Goal: Transaction & Acquisition: Purchase product/service

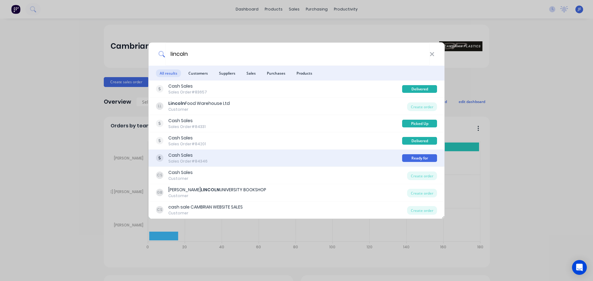
type input "lincoln"
click at [353, 156] on div "Cash Sales Sales Order #84346" at bounding box center [279, 158] width 246 height 12
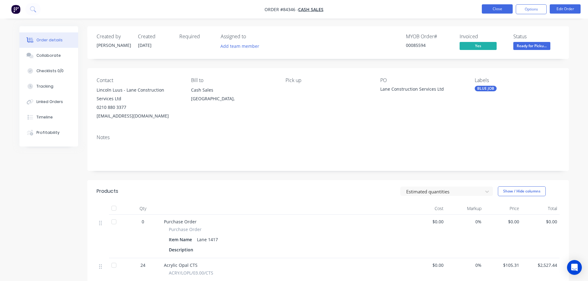
click at [498, 10] on button "Close" at bounding box center [497, 8] width 31 height 9
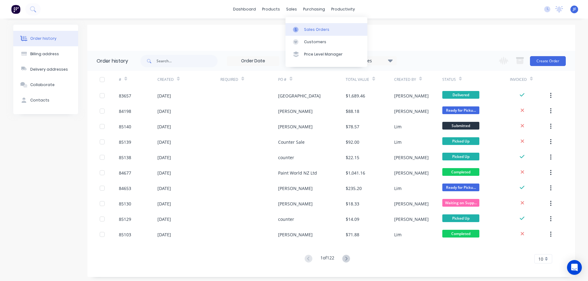
click at [302, 28] on div at bounding box center [297, 30] width 9 height 6
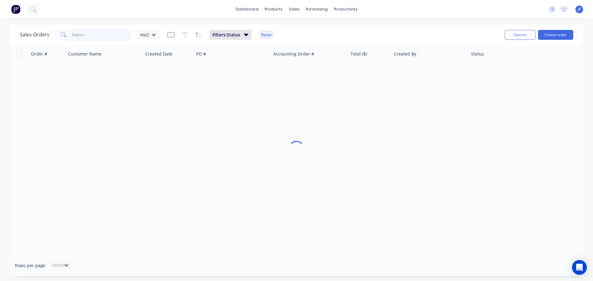
click at [110, 39] on input "text" at bounding box center [102, 35] width 60 height 12
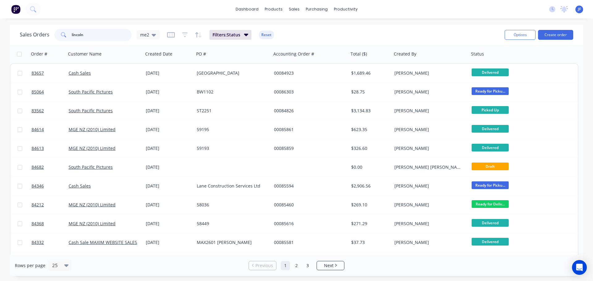
type input "lincoln"
click at [122, 71] on div "Cash Sales" at bounding box center [103, 73] width 69 height 6
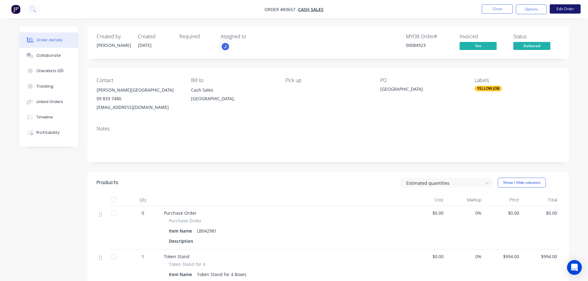
click at [564, 9] on button "Edit Order" at bounding box center [565, 8] width 31 height 9
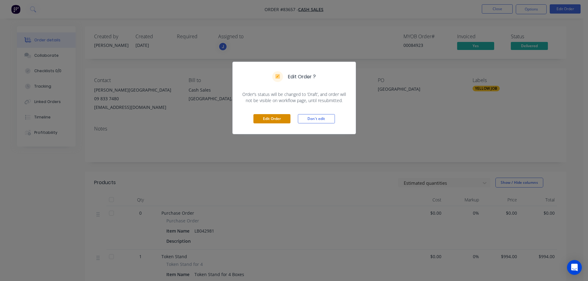
click at [262, 119] on button "Edit Order" at bounding box center [271, 118] width 37 height 9
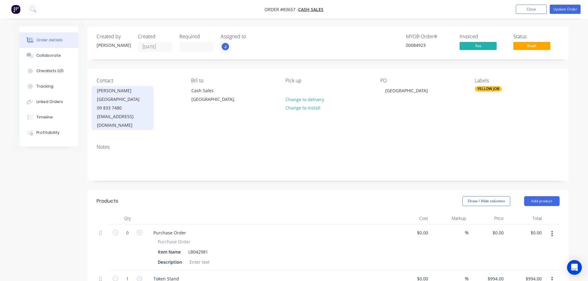
click at [136, 116] on div "leishab@lincolnheights.school.nz" at bounding box center [122, 120] width 51 height 17
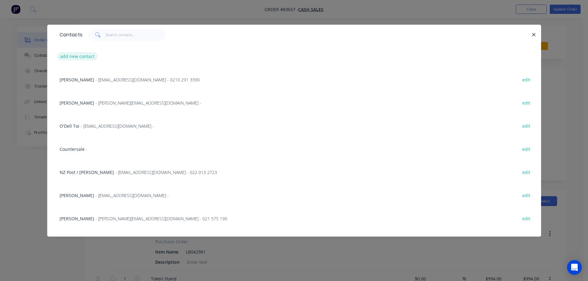
click at [81, 53] on button "add new contact" at bounding box center [77, 56] width 41 height 8
select select "NZ"
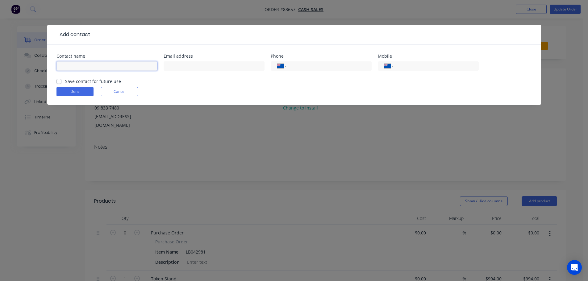
click at [92, 66] on input "text" at bounding box center [106, 65] width 101 height 9
type input "[GEOGRAPHIC_DATA]"
click at [94, 80] on label "Save contact for future use" at bounding box center [93, 81] width 56 height 6
click at [61, 80] on input "Save contact for future use" at bounding box center [58, 81] width 5 height 6
checkbox input "true"
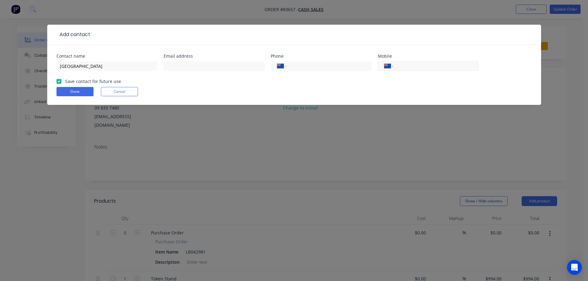
click at [406, 69] on input "tel" at bounding box center [435, 66] width 74 height 7
click at [194, 65] on input "text" at bounding box center [214, 65] width 101 height 9
type input "lhs@lincolnheights.school.nz"
click at [74, 88] on button "Done" at bounding box center [74, 91] width 37 height 9
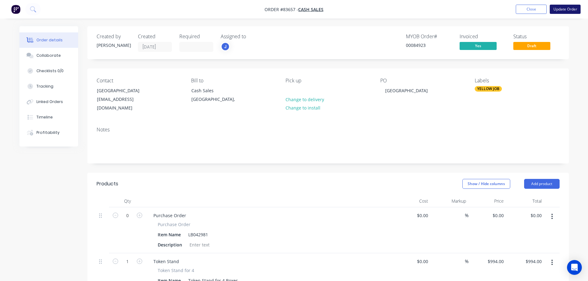
click at [562, 10] on button "Update Order" at bounding box center [565, 9] width 31 height 9
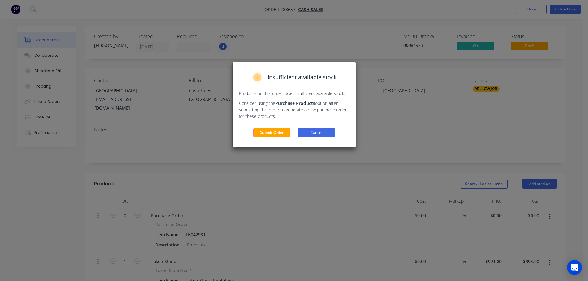
click at [314, 134] on button "Cancel" at bounding box center [316, 132] width 37 height 9
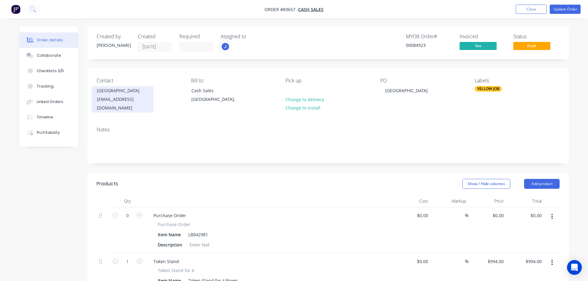
click at [132, 93] on div "[GEOGRAPHIC_DATA]" at bounding box center [122, 90] width 51 height 9
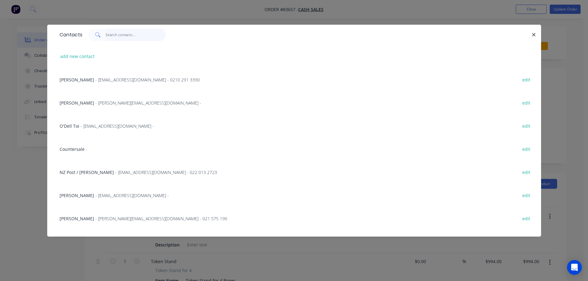
click at [114, 35] on input "text" at bounding box center [136, 35] width 60 height 12
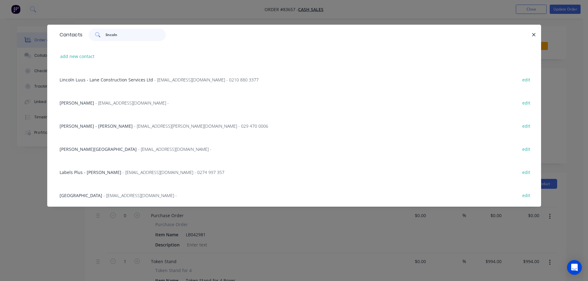
type input "lincoln"
click at [127, 143] on div "Leisha Byrnes - Lincoln Heights School - leishab@lincolnheights.school.nz - edit" at bounding box center [293, 148] width 475 height 23
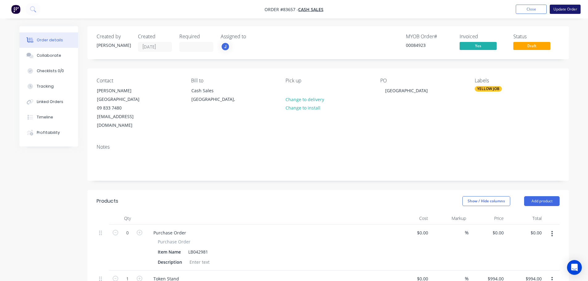
click at [571, 10] on button "Update Order" at bounding box center [565, 9] width 31 height 9
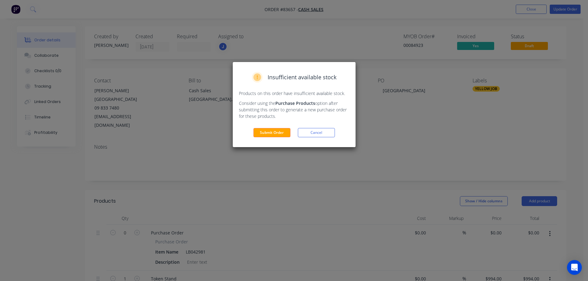
click at [283, 128] on div "Insufficient available stock Products on this order have insufficient available…" at bounding box center [294, 104] width 123 height 85
click at [283, 131] on button "Submit Order" at bounding box center [271, 132] width 37 height 9
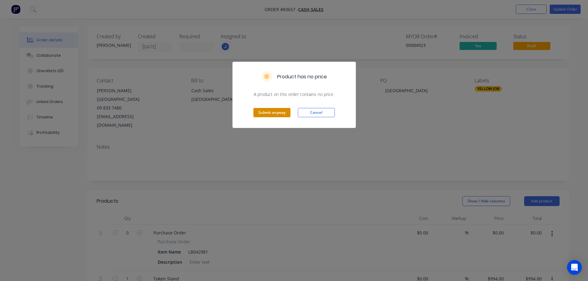
click at [254, 112] on button "Submit anyway" at bounding box center [271, 112] width 37 height 9
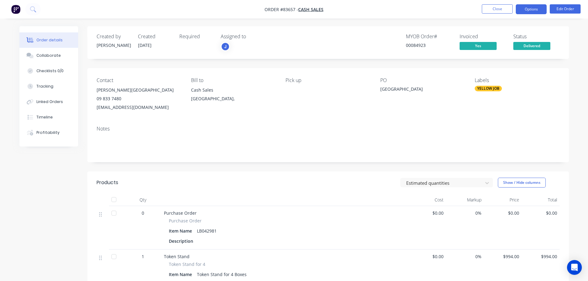
click at [537, 9] on button "Options" at bounding box center [531, 9] width 31 height 10
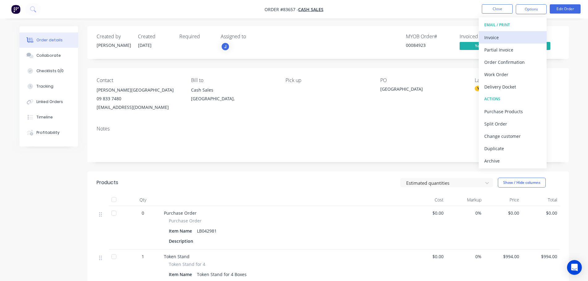
click at [523, 35] on div "Invoice" at bounding box center [512, 37] width 57 height 9
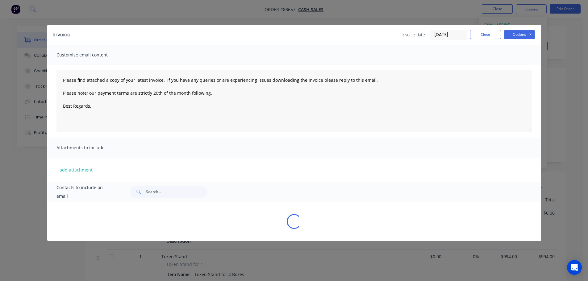
type textarea "Please find attached a copy of your latest invoice. If you have any queries or …"
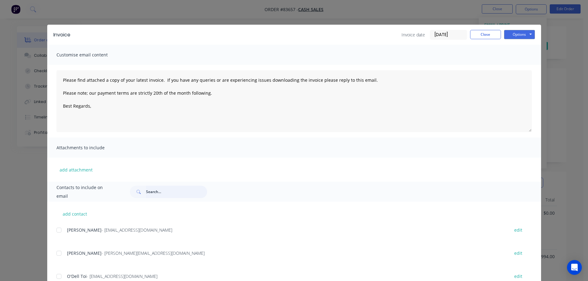
click at [175, 192] on input "text" at bounding box center [176, 192] width 61 height 12
type input "lincoln"
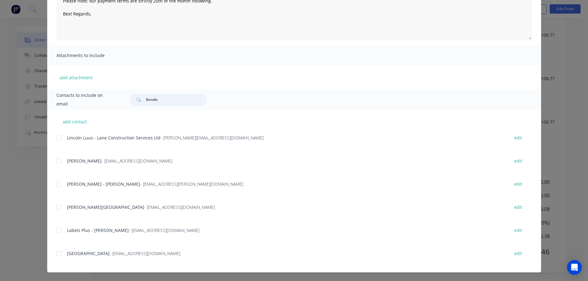
scroll to position [310, 0]
click at [60, 254] on div at bounding box center [59, 254] width 12 height 12
type textarea "Please find attached a copy of your latest invoice. If you have any queries or …"
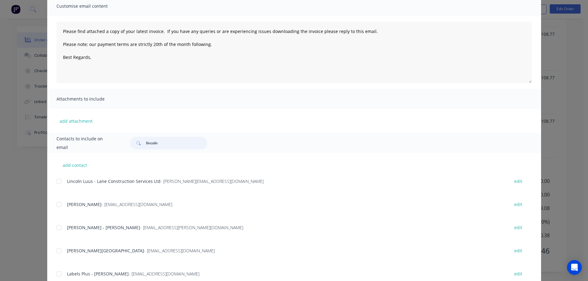
scroll to position [0, 0]
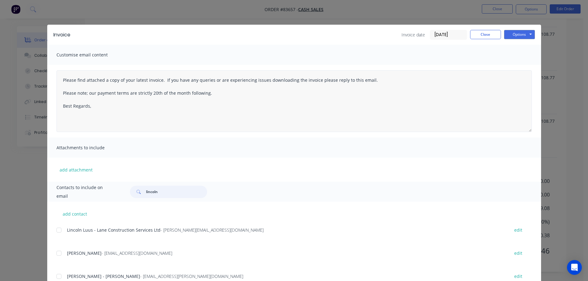
type input "lincoln"
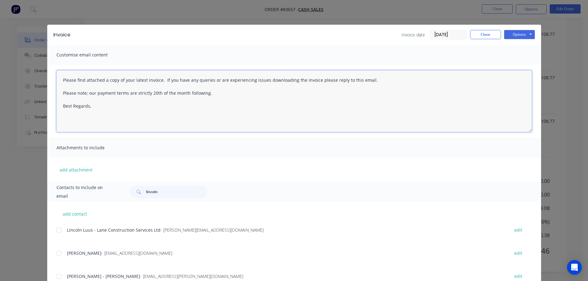
drag, startPoint x: 224, startPoint y: 92, endPoint x: 73, endPoint y: 91, distance: 151.3
click at [73, 91] on textarea "Please find attached a copy of your latest invoice. If you have any queries or …" at bounding box center [293, 101] width 475 height 62
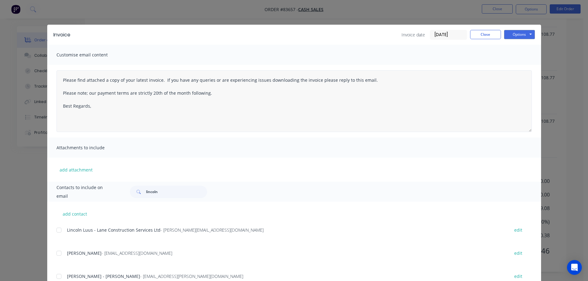
drag, startPoint x: 52, startPoint y: 92, endPoint x: 240, endPoint y: 97, distance: 188.1
click at [240, 97] on div "Please find attached a copy of your latest invoice. If you have any queries or …" at bounding box center [294, 101] width 494 height 73
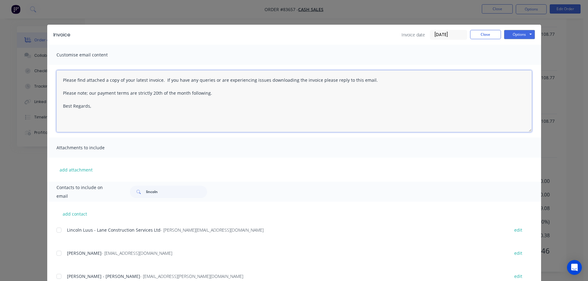
drag, startPoint x: 240, startPoint y: 97, endPoint x: 47, endPoint y: 95, distance: 193.0
click at [47, 95] on div "Please find attached a copy of your latest invoice. If you have any queries or …" at bounding box center [294, 101] width 494 height 73
type textarea "Please find attached a copy of your latest invoice. If you have any queries or …"
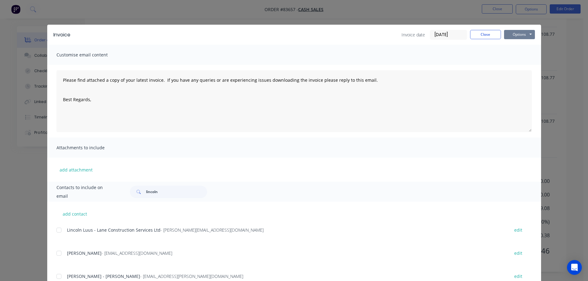
click at [514, 38] on button "Options" at bounding box center [519, 34] width 31 height 9
click at [516, 65] on button "Email" at bounding box center [524, 66] width 40 height 10
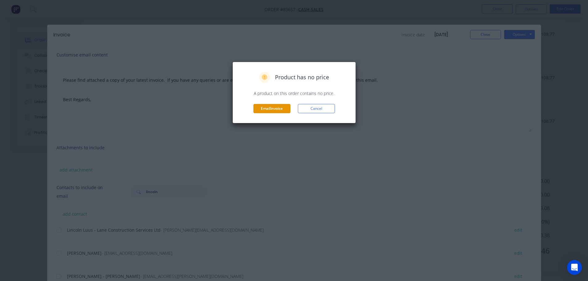
click at [275, 108] on button "Email invoice" at bounding box center [271, 108] width 37 height 9
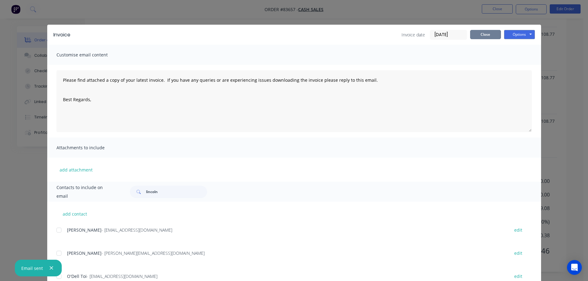
click at [486, 36] on button "Close" at bounding box center [485, 34] width 31 height 9
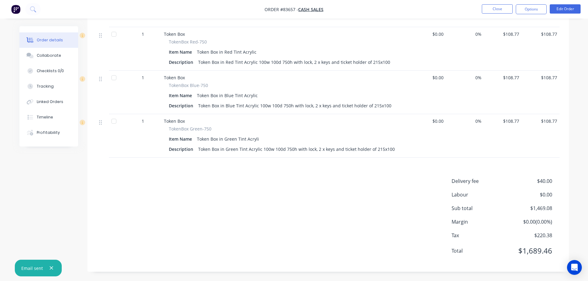
click at [490, 14] on nav "Order #83657 - Cash Sales Close Options Edit Order" at bounding box center [294, 9] width 588 height 19
click at [493, 12] on button "Close" at bounding box center [497, 8] width 31 height 9
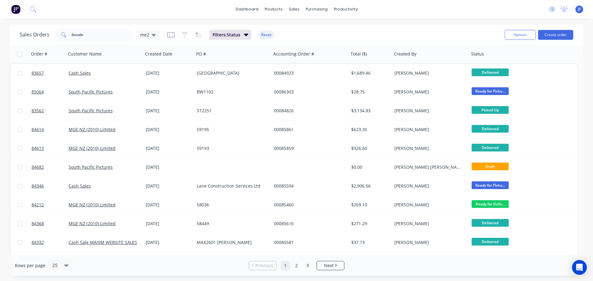
click at [201, 20] on div "dashboard products sales purchasing productivity dashboard products Product Cat…" at bounding box center [296, 140] width 593 height 281
click at [383, 36] on div "Sales Orders lincoln me2 Filters: Status Reset" at bounding box center [260, 34] width 480 height 15
click at [563, 33] on button "Create order" at bounding box center [555, 35] width 35 height 10
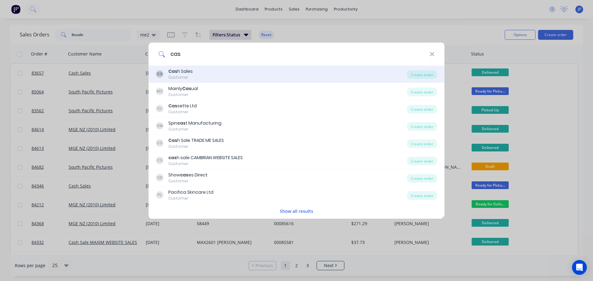
type input "cas"
click at [207, 69] on div "CS Cas h Sales Customer" at bounding box center [281, 74] width 251 height 12
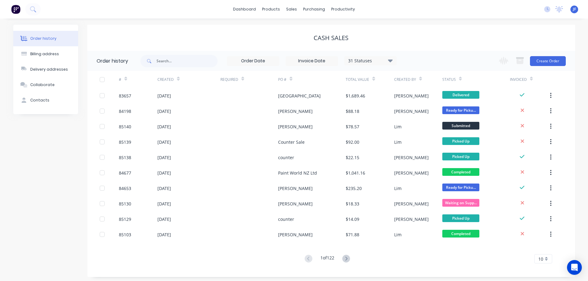
click at [545, 56] on button "Create Order" at bounding box center [548, 61] width 36 height 10
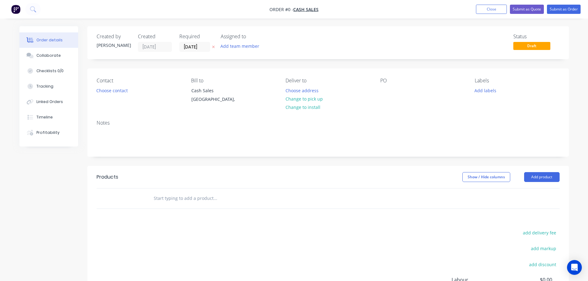
click at [214, 48] on icon "button" at bounding box center [213, 47] width 3 height 4
click at [110, 97] on div "Contact Choose contact" at bounding box center [139, 92] width 85 height 28
click at [111, 91] on button "Choose contact" at bounding box center [112, 90] width 38 height 8
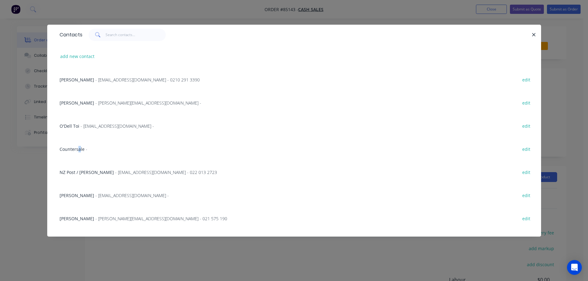
click at [79, 144] on div "Countersale - edit" at bounding box center [293, 148] width 475 height 23
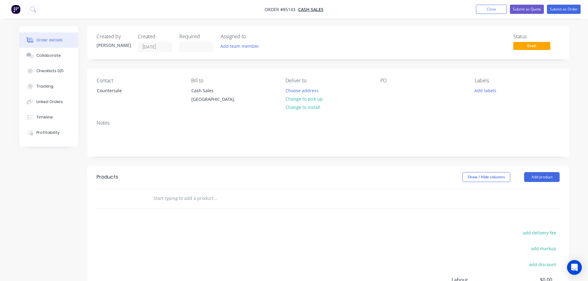
click at [385, 85] on div "PO" at bounding box center [422, 92] width 85 height 28
click at [384, 87] on div at bounding box center [385, 90] width 10 height 9
click at [304, 98] on button "Change to pick up" at bounding box center [304, 99] width 44 height 8
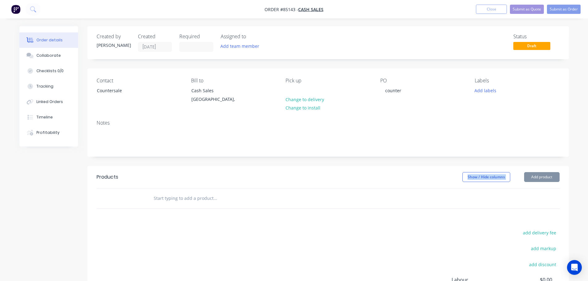
click at [218, 189] on div "Products Show / Hide columns Add product" at bounding box center [328, 187] width 482 height 43
click at [215, 196] on input "text" at bounding box center [214, 198] width 123 height 12
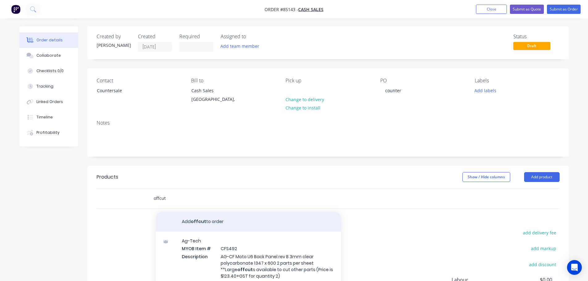
type input "offcut"
click at [207, 226] on button "Add offcut to order" at bounding box center [248, 222] width 185 height 20
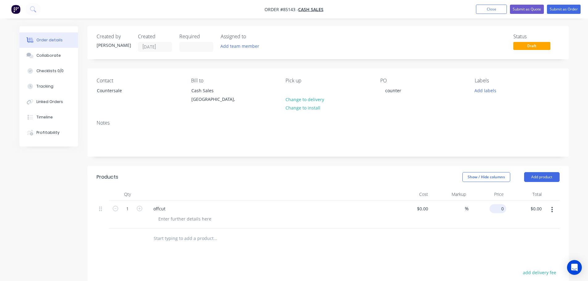
click at [495, 210] on div "0 $0.00" at bounding box center [488, 215] width 38 height 28
type input "$5.93"
click at [498, 232] on div at bounding box center [328, 239] width 463 height 20
click at [563, 11] on button "Submit as Order" at bounding box center [564, 9] width 34 height 9
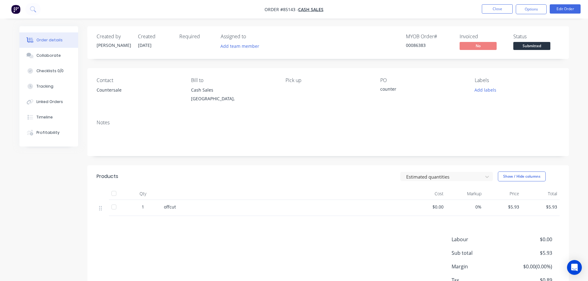
click at [532, 43] on body "Order #85143 - Cash Sales Close Options Edit Order Order details Collaborate Ch…" at bounding box center [294, 163] width 588 height 326
click at [532, 43] on span "Submitted" at bounding box center [531, 46] width 37 height 8
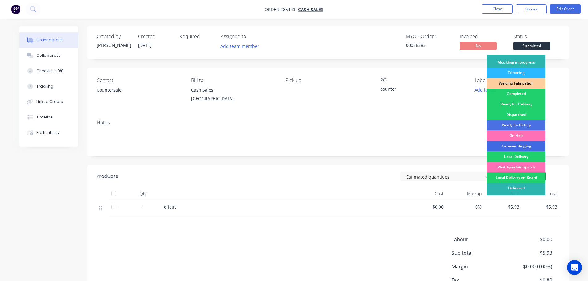
scroll to position [122, 0]
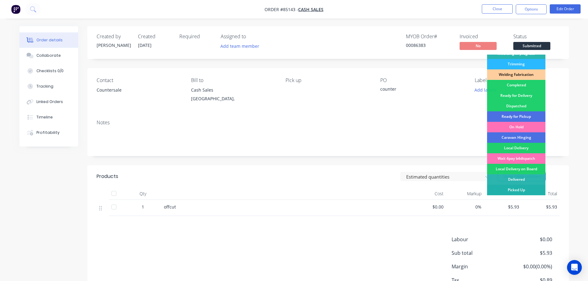
click at [525, 191] on div "Picked Up" at bounding box center [516, 190] width 58 height 10
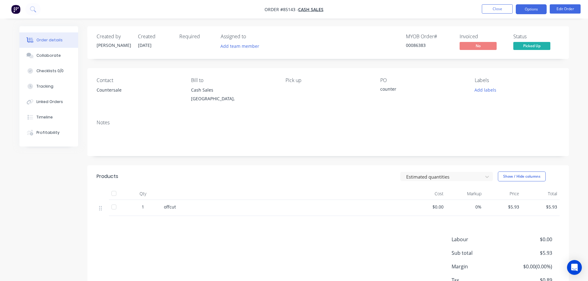
click at [531, 12] on button "Options" at bounding box center [531, 9] width 31 height 10
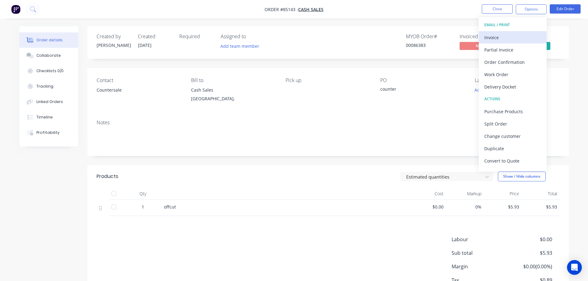
click at [517, 33] on button "Invoice" at bounding box center [513, 37] width 68 height 12
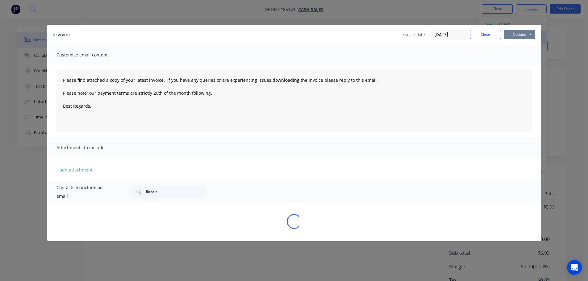
click at [517, 33] on button "Options" at bounding box center [519, 34] width 31 height 9
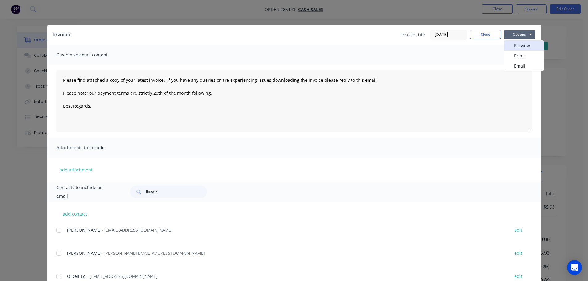
click at [517, 50] on button "Preview" at bounding box center [524, 45] width 40 height 10
click at [511, 34] on button "Options" at bounding box center [519, 34] width 31 height 9
click at [517, 59] on button "Print" at bounding box center [524, 56] width 40 height 10
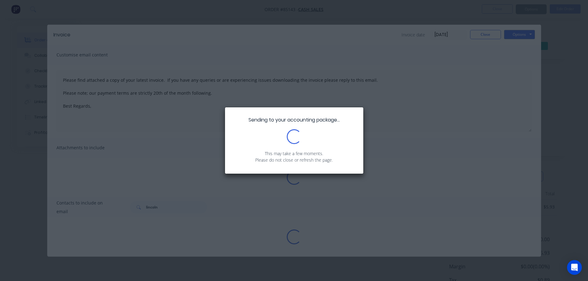
type textarea "Please find attached a copy of your latest invoice. If you have any queries or …"
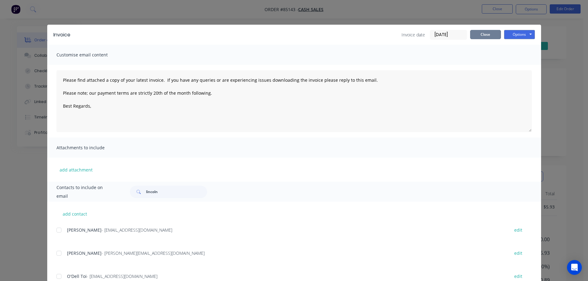
click at [478, 39] on button "Close" at bounding box center [485, 34] width 31 height 9
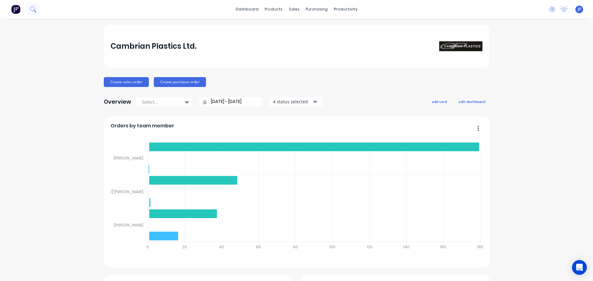
click at [36, 4] on button at bounding box center [32, 9] width 15 height 12
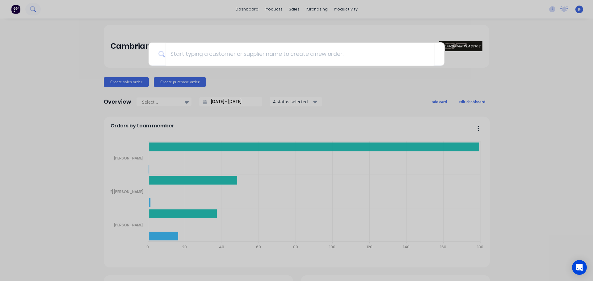
drag, startPoint x: 36, startPoint y: 4, endPoint x: 35, endPoint y: 8, distance: 4.1
click at [35, 8] on div at bounding box center [296, 140] width 593 height 281
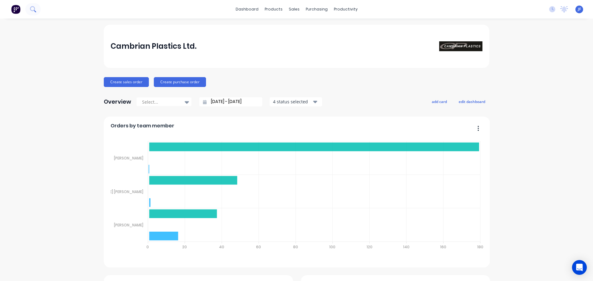
click at [35, 8] on icon at bounding box center [32, 8] width 5 height 5
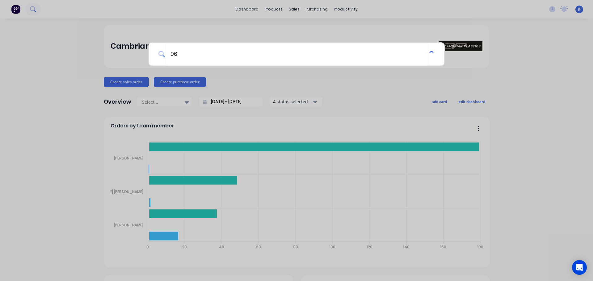
type input "9"
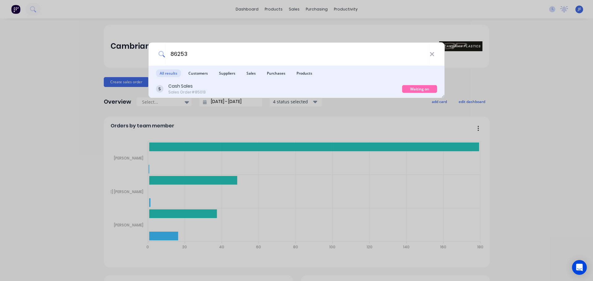
type input "86253"
click at [261, 83] on div "Cash Sales Sales Order #85013" at bounding box center [279, 89] width 246 height 12
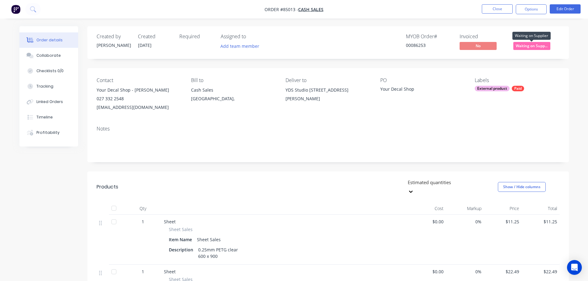
click at [541, 47] on span "Waiting on Supp..." at bounding box center [531, 46] width 37 height 8
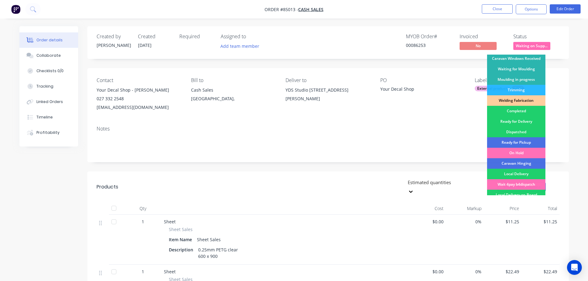
scroll to position [122, 0]
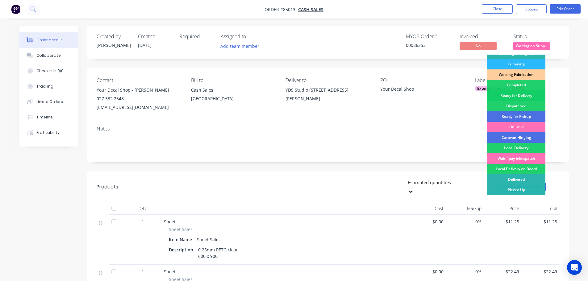
click at [532, 93] on div "Ready for Delivery" at bounding box center [516, 95] width 58 height 10
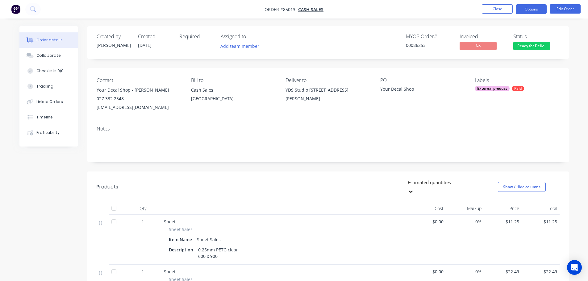
click at [527, 8] on button "Options" at bounding box center [531, 9] width 31 height 10
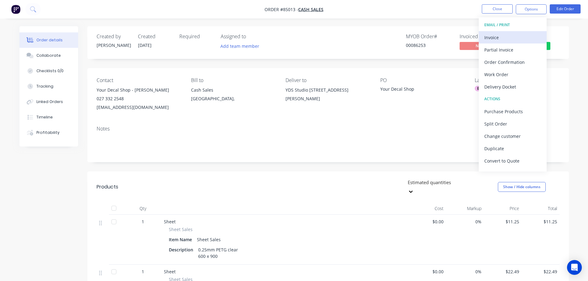
click at [507, 37] on div "Invoice" at bounding box center [512, 37] width 57 height 9
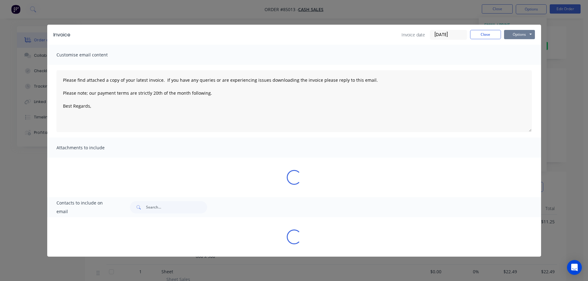
click at [526, 33] on button "Options" at bounding box center [519, 34] width 31 height 9
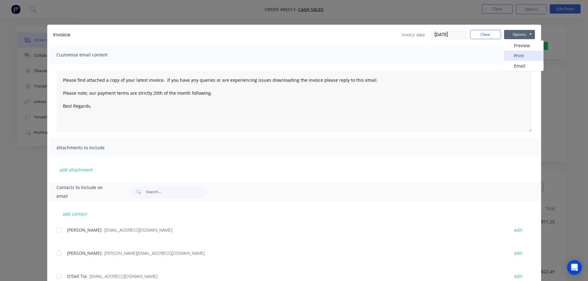
click at [524, 53] on button "Print" at bounding box center [524, 56] width 40 height 10
click at [31, 14] on div "Invoice Invoice date [DATE] Close Options Preview Print Email Customise email c…" at bounding box center [294, 140] width 588 height 281
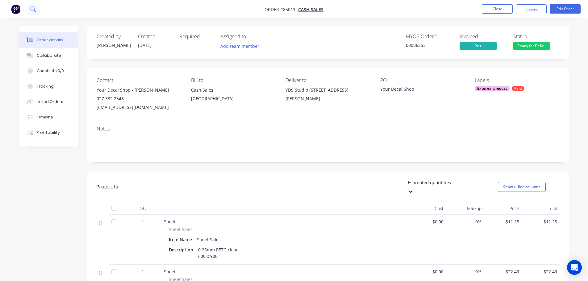
click at [28, 12] on button at bounding box center [32, 9] width 15 height 12
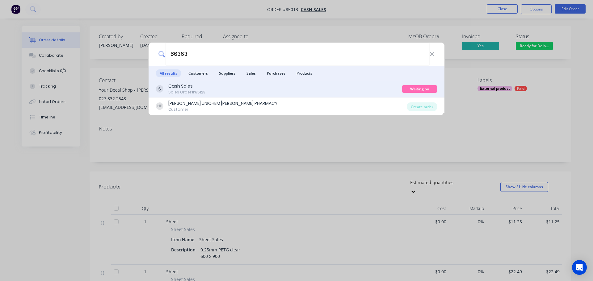
type input "86363"
click at [275, 91] on div "Cash Sales Sales Order #85123" at bounding box center [279, 89] width 246 height 12
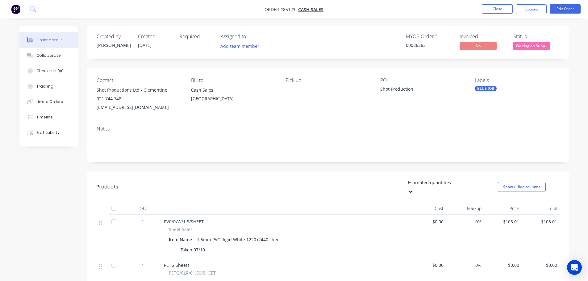
click at [527, 45] on span "Waiting on Supp..." at bounding box center [531, 46] width 37 height 8
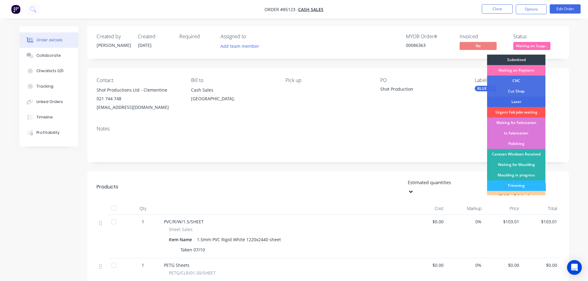
scroll to position [122, 0]
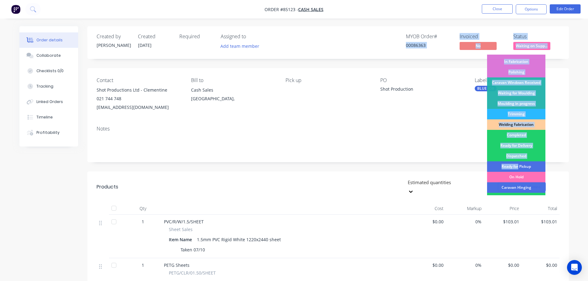
drag, startPoint x: 519, startPoint y: 117, endPoint x: 396, endPoint y: 52, distance: 139.4
click at [396, 52] on div "Created by [PERSON_NAME] Created [DATE] Required Assigned to Add team member MY…" at bounding box center [328, 42] width 482 height 33
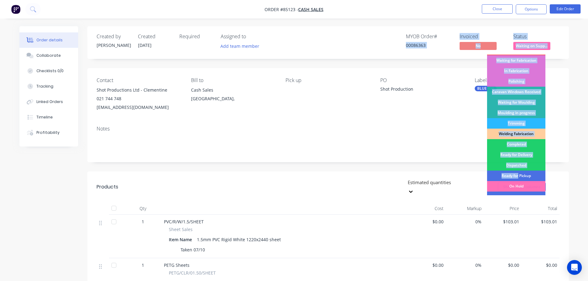
click at [395, 52] on div "Created by [PERSON_NAME] Created [DATE] Required Assigned to Add team member MY…" at bounding box center [328, 42] width 482 height 33
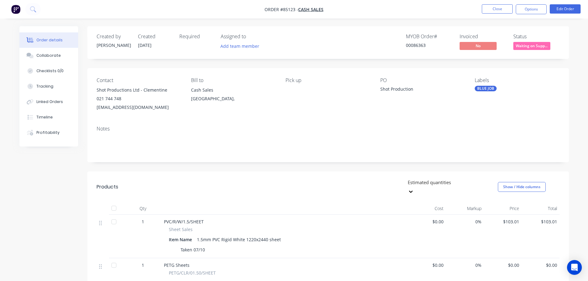
click at [526, 48] on span "Waiting on Supp..." at bounding box center [531, 46] width 37 height 8
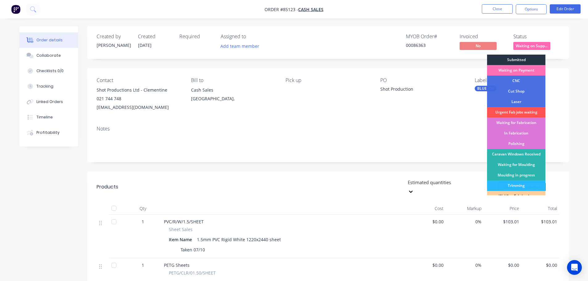
click at [525, 63] on div "Submitted" at bounding box center [516, 60] width 58 height 10
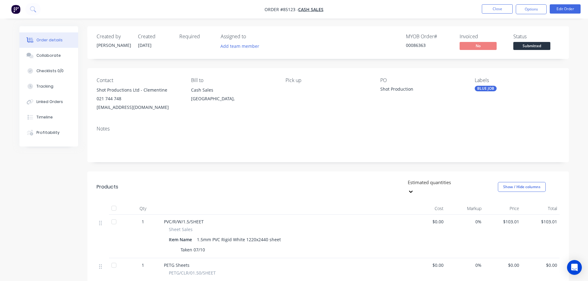
click at [494, 31] on div "Created by [PERSON_NAME] Created [DATE] Required Assigned to Add team member MY…" at bounding box center [328, 42] width 482 height 33
click at [35, 8] on icon at bounding box center [33, 9] width 6 height 6
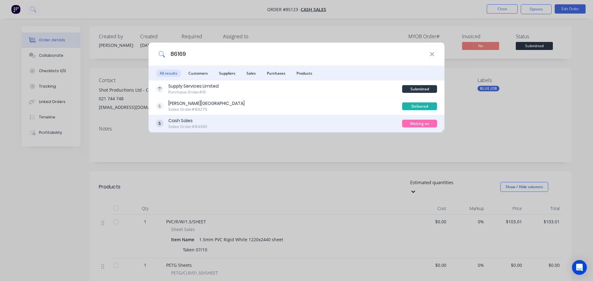
type input "86169"
click at [218, 117] on div "Cash Sales Sales Order #84930 Waiting on Supplier" at bounding box center [296, 123] width 296 height 17
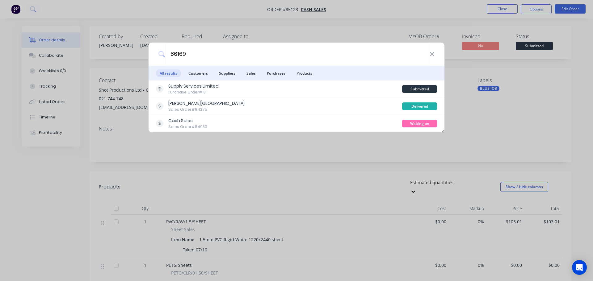
click at [350, 119] on div "Cash Sales Sales Order #84930" at bounding box center [279, 124] width 246 height 12
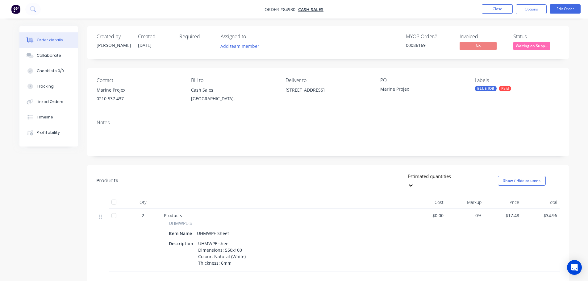
click at [544, 45] on span "Waiting on Supp..." at bounding box center [531, 46] width 37 height 8
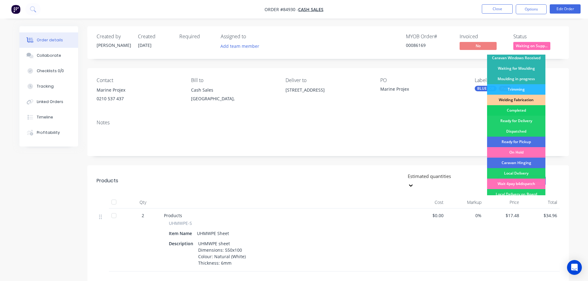
scroll to position [122, 0]
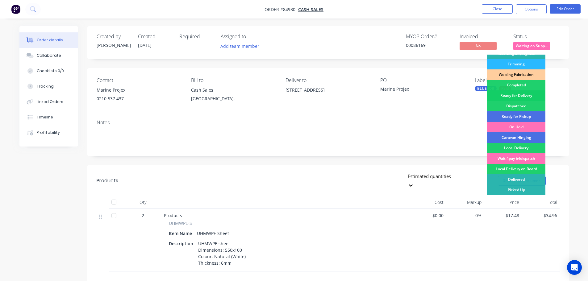
click at [528, 91] on div "Ready for Delivery" at bounding box center [516, 95] width 58 height 10
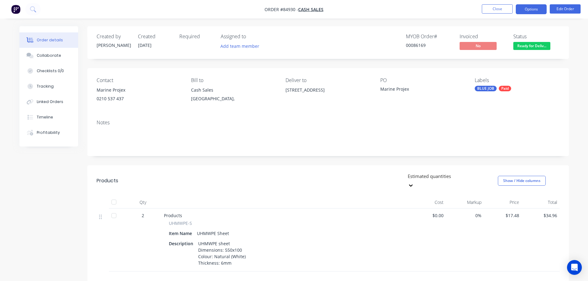
drag, startPoint x: 533, startPoint y: 10, endPoint x: 529, endPoint y: 17, distance: 8.3
click at [533, 10] on button "Options" at bounding box center [531, 9] width 31 height 10
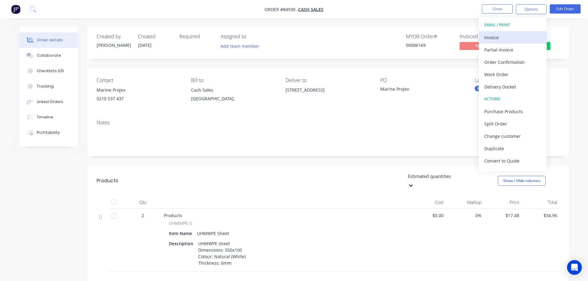
click at [515, 36] on div "Invoice" at bounding box center [512, 37] width 57 height 9
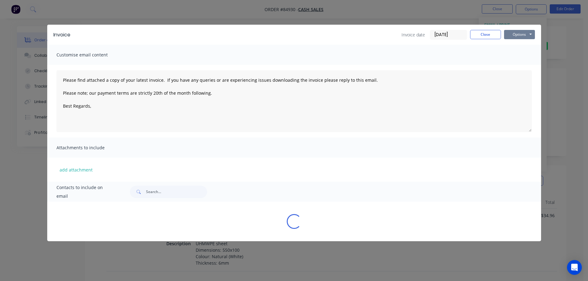
click at [524, 33] on button "Options" at bounding box center [519, 34] width 31 height 9
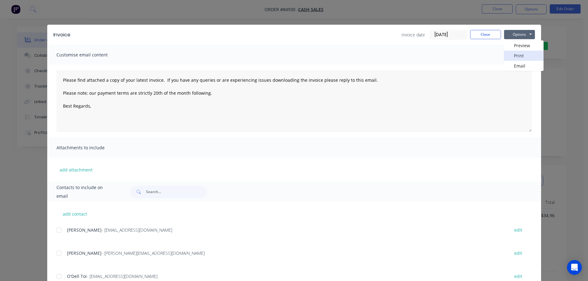
click at [523, 55] on button "Print" at bounding box center [524, 56] width 40 height 10
drag, startPoint x: 65, startPoint y: 19, endPoint x: 35, endPoint y: 9, distance: 32.1
click at [65, 19] on div "Invoice Invoice date [DATE] Close Options Preview Print Email Customise email c…" at bounding box center [294, 140] width 588 height 281
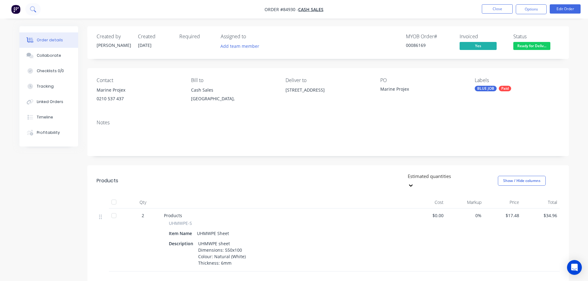
click at [33, 9] on icon at bounding box center [33, 9] width 6 height 6
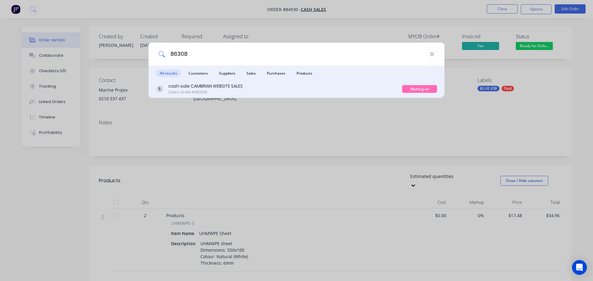
type input "86308"
click at [327, 92] on div "cash sale CAMBRIAN WEBSITE SALES Sales Order #85068" at bounding box center [279, 89] width 246 height 12
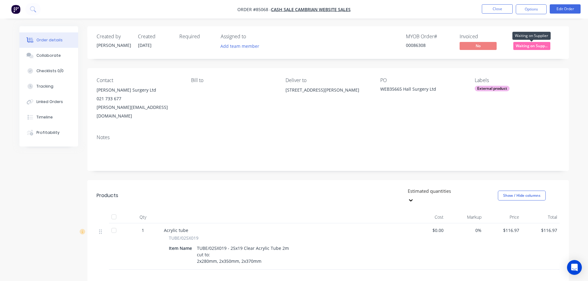
drag, startPoint x: 532, startPoint y: 48, endPoint x: 532, endPoint y: 52, distance: 4.6
click at [533, 48] on span "Waiting on Supp..." at bounding box center [531, 46] width 37 height 8
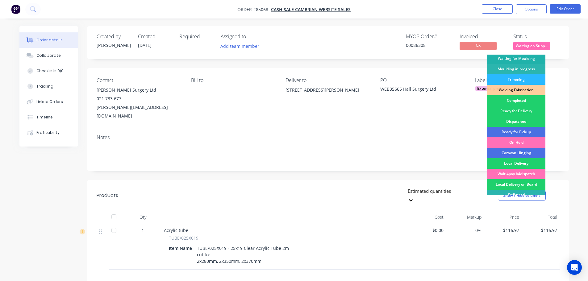
scroll to position [122, 0]
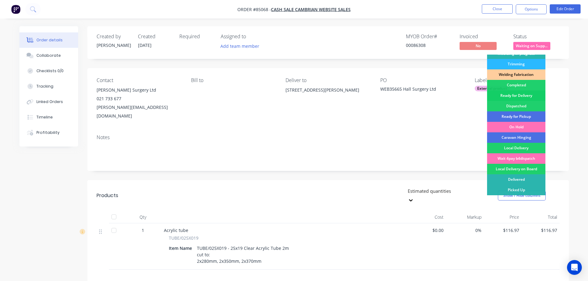
click at [533, 94] on div "Ready for Delivery" at bounding box center [516, 95] width 58 height 10
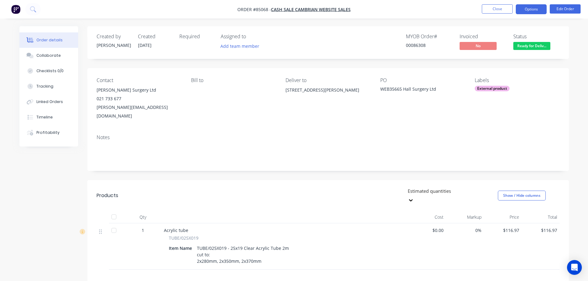
click at [528, 12] on button "Options" at bounding box center [531, 9] width 31 height 10
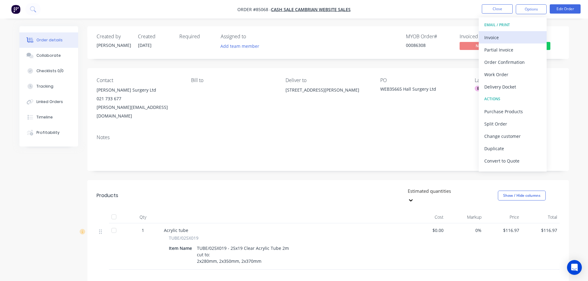
click at [512, 35] on div "Invoice" at bounding box center [512, 37] width 57 height 9
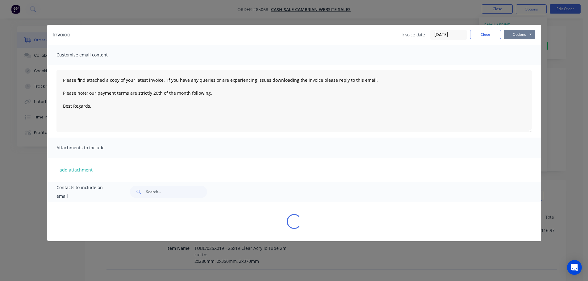
drag, startPoint x: 512, startPoint y: 35, endPoint x: 524, endPoint y: 39, distance: 12.9
click at [524, 34] on button "Options" at bounding box center [519, 34] width 31 height 9
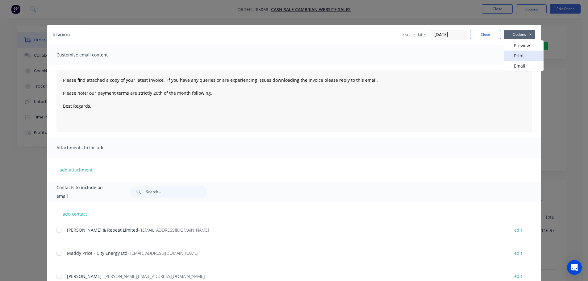
click at [525, 53] on button "Print" at bounding box center [524, 56] width 40 height 10
drag, startPoint x: 59, startPoint y: 11, endPoint x: 54, endPoint y: 11, distance: 4.7
click at [58, 11] on div "Invoice Invoice date [DATE] Close Options Preview Print Email Customise email c…" at bounding box center [294, 140] width 588 height 281
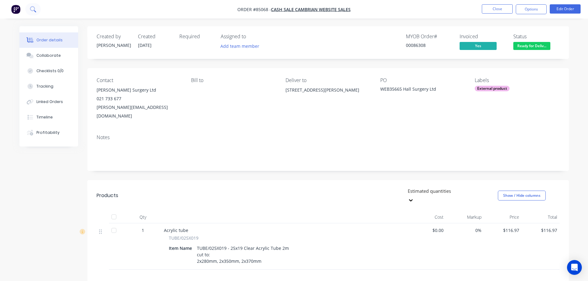
click at [37, 8] on button at bounding box center [32, 9] width 15 height 12
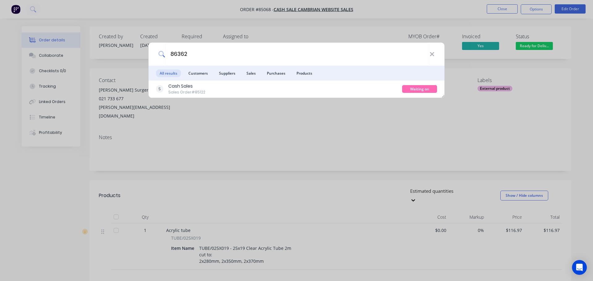
type input "86362"
click at [387, 87] on div "Cash Sales Sales Order #85122" at bounding box center [279, 89] width 246 height 12
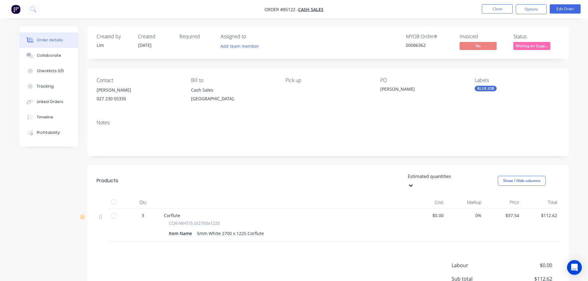
click at [514, 43] on span "Waiting on Supp..." at bounding box center [531, 46] width 37 height 8
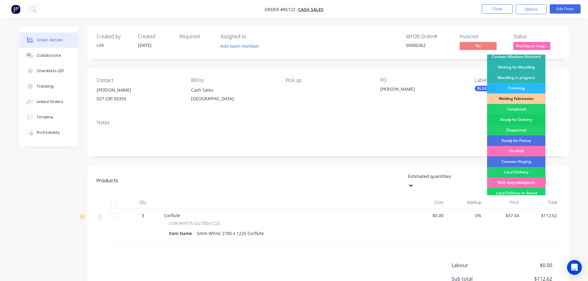
scroll to position [122, 0]
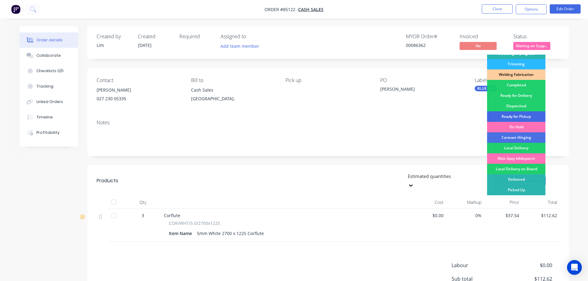
drag, startPoint x: 526, startPoint y: 117, endPoint x: 540, endPoint y: 31, distance: 87.0
click at [526, 116] on div "Ready for Pickup" at bounding box center [516, 116] width 58 height 10
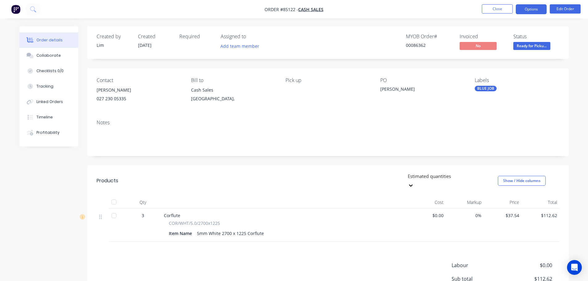
click at [535, 5] on button "Options" at bounding box center [531, 9] width 31 height 10
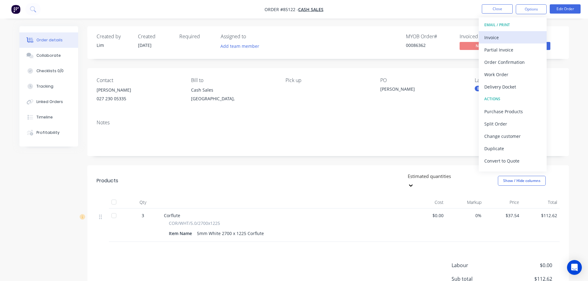
click at [505, 38] on div "Invoice" at bounding box center [512, 37] width 57 height 9
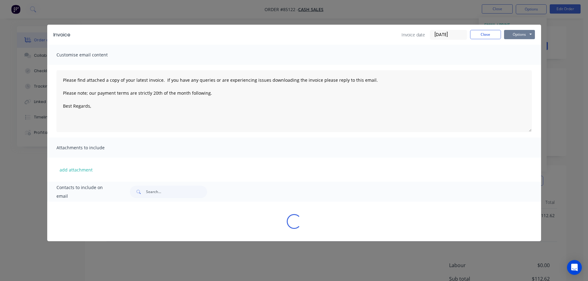
click at [520, 37] on button "Options" at bounding box center [519, 34] width 31 height 9
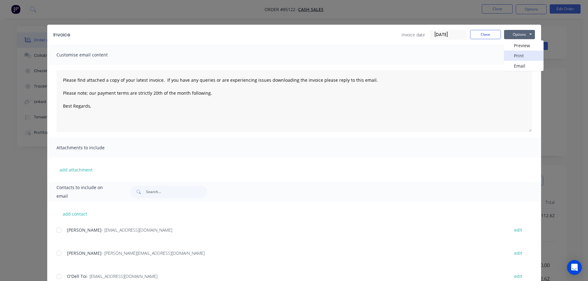
click at [517, 55] on button "Print" at bounding box center [524, 56] width 40 height 10
drag, startPoint x: 474, startPoint y: 32, endPoint x: 482, endPoint y: 19, distance: 15.5
click at [474, 32] on button "Close" at bounding box center [485, 34] width 31 height 9
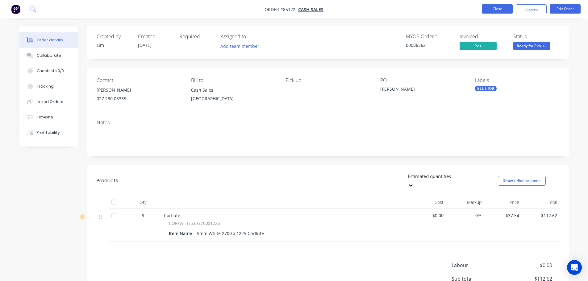
click at [487, 8] on button "Close" at bounding box center [497, 8] width 31 height 9
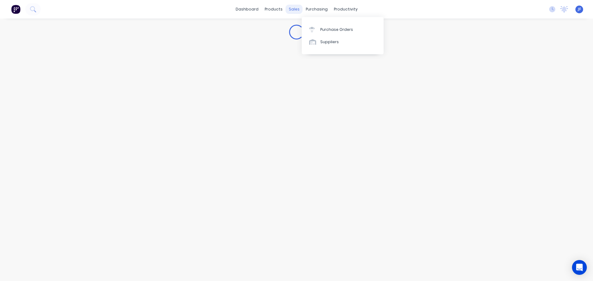
click at [286, 8] on div "sales" at bounding box center [294, 9] width 17 height 9
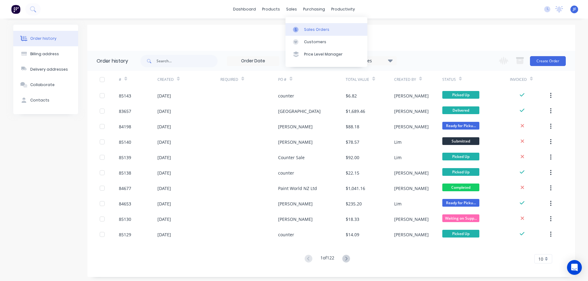
drag, startPoint x: 307, startPoint y: 21, endPoint x: 308, endPoint y: 24, distance: 3.2
click at [307, 21] on div "Sales Orders Customers Price Level Manager" at bounding box center [327, 42] width 82 height 50
click at [309, 26] on link "Sales Orders" at bounding box center [327, 29] width 82 height 12
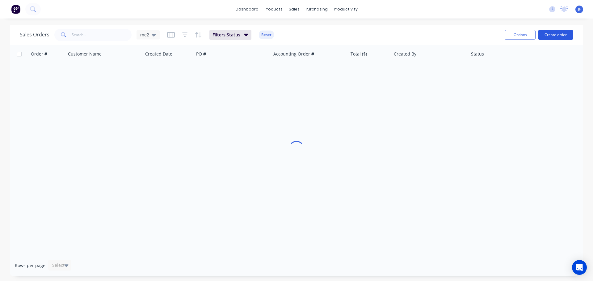
click at [557, 34] on button "Create order" at bounding box center [555, 35] width 35 height 10
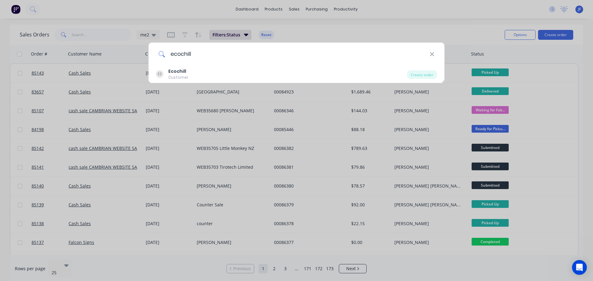
click at [363, 56] on input "ecochill" at bounding box center [297, 54] width 264 height 23
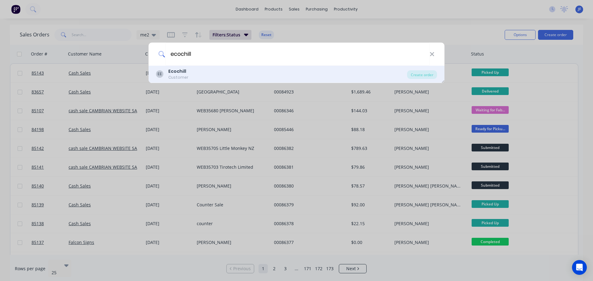
type input "ecochill"
click at [367, 70] on div "EE Ecochill Customer" at bounding box center [281, 74] width 251 height 12
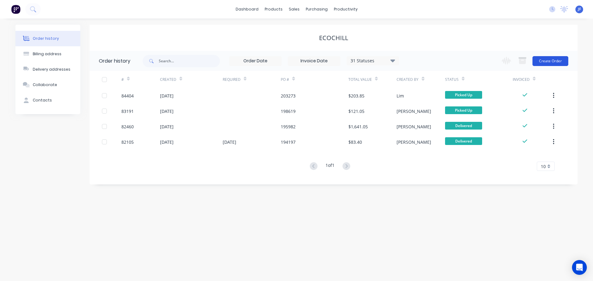
click at [559, 65] on button "Create Order" at bounding box center [550, 61] width 36 height 10
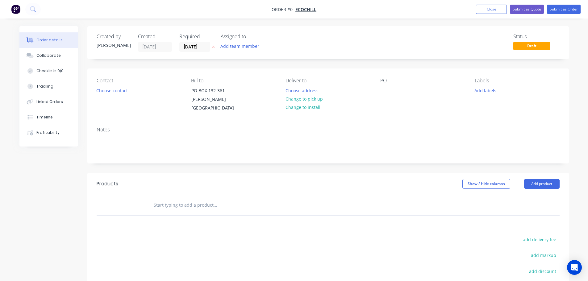
click at [213, 48] on icon "button" at bounding box center [213, 47] width 3 height 4
click at [126, 91] on button "Choose contact" at bounding box center [112, 90] width 38 height 8
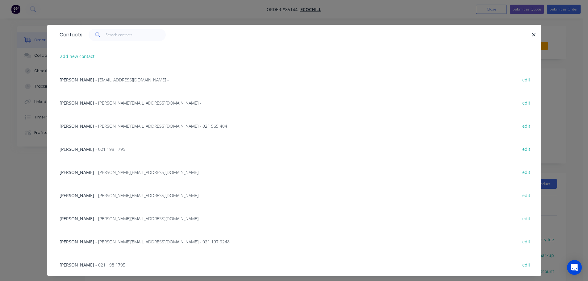
scroll to position [13, 0]
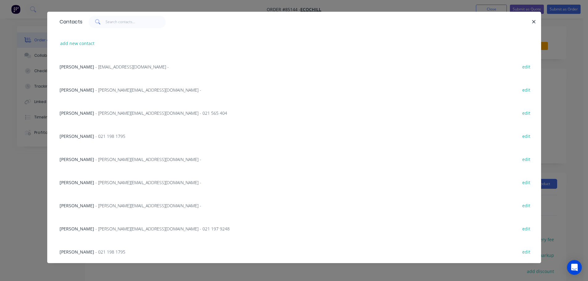
click at [69, 36] on div "add new contact" at bounding box center [293, 43] width 475 height 23
click at [74, 44] on button "add new contact" at bounding box center [77, 43] width 41 height 8
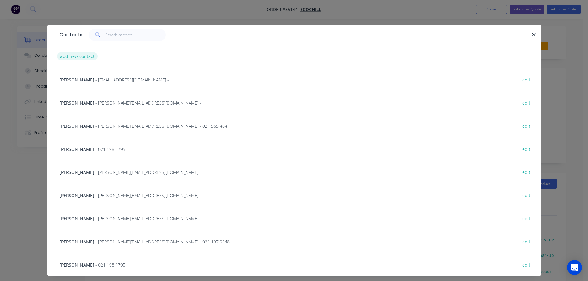
select select "NZ"
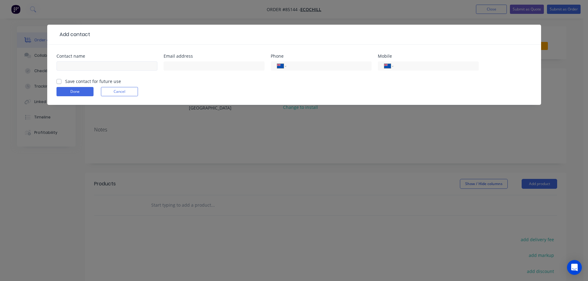
click at [88, 63] on div at bounding box center [106, 69] width 101 height 18
click at [89, 63] on input "text" at bounding box center [106, 65] width 101 height 9
type input "Callum"
click at [417, 67] on input "tel" at bounding box center [435, 66] width 74 height 7
type input "021 340 456"
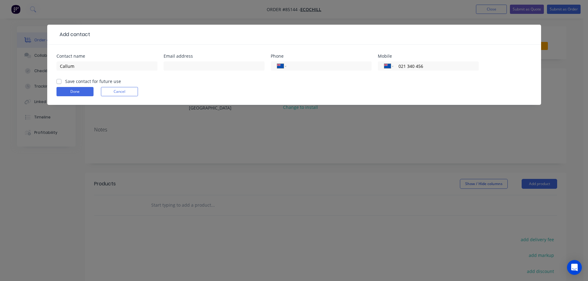
click at [90, 82] on label "Save contact for future use" at bounding box center [93, 81] width 56 height 6
click at [61, 82] on input "Save contact for future use" at bounding box center [58, 81] width 5 height 6
checkbox input "true"
click at [83, 92] on button "Done" at bounding box center [74, 91] width 37 height 9
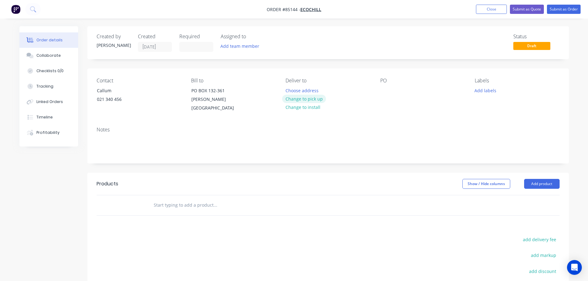
click at [316, 100] on button "Change to pick up" at bounding box center [304, 99] width 44 height 8
click at [385, 92] on div at bounding box center [385, 90] width 10 height 9
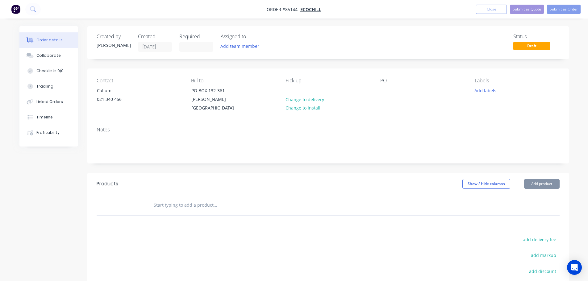
click at [162, 199] on input "text" at bounding box center [214, 205] width 123 height 12
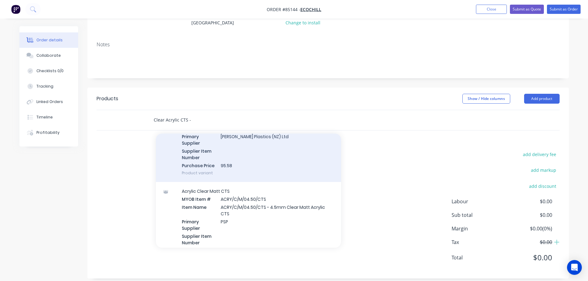
scroll to position [213, 0]
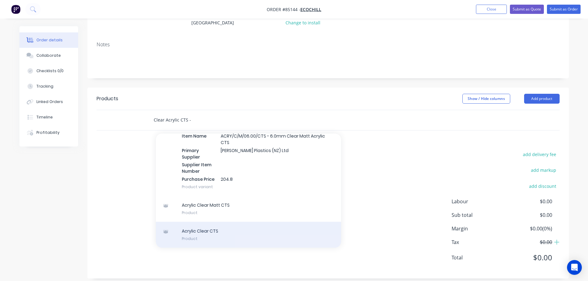
type input "Clear Acrylic CTS -"
click at [223, 227] on div "Acrylic Clear CTS Product" at bounding box center [248, 235] width 185 height 26
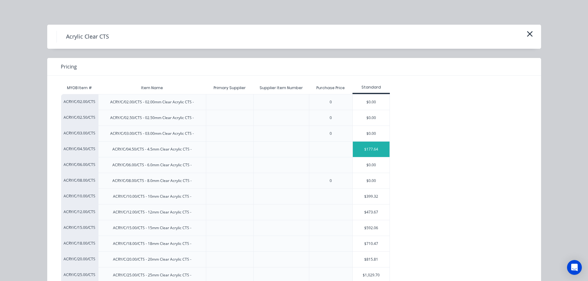
click at [366, 147] on div "$177.64" at bounding box center [371, 149] width 37 height 15
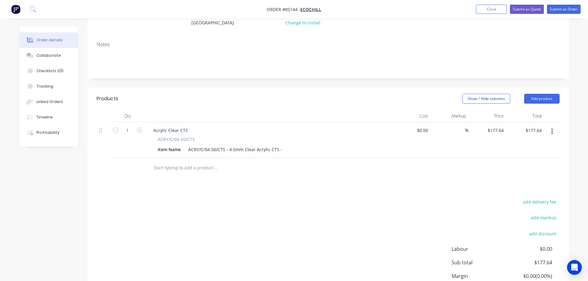
drag, startPoint x: 550, startPoint y: 123, endPoint x: 546, endPoint y: 132, distance: 9.2
click at [550, 126] on button "button" at bounding box center [552, 131] width 15 height 11
click at [531, 156] on div "Duplicate" at bounding box center [531, 160] width 48 height 9
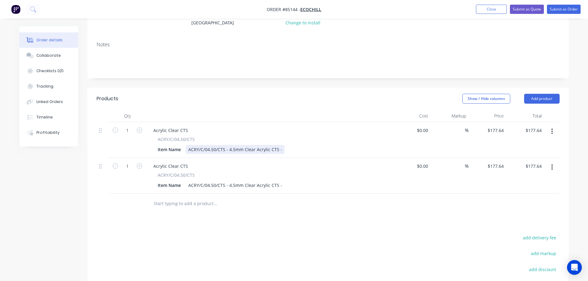
click at [280, 145] on div "ACRY/C/04.50/CTS - 4.5mm Clear Acrylic CTS -" at bounding box center [235, 149] width 99 height 9
click at [129, 126] on input "1" at bounding box center [127, 130] width 16 height 9
type input "4"
type input "$710.56"
click at [281, 182] on div "ACRY/C/04.50/CTS - 4.5mm Clear Acrylic CTS -" at bounding box center [235, 185] width 99 height 9
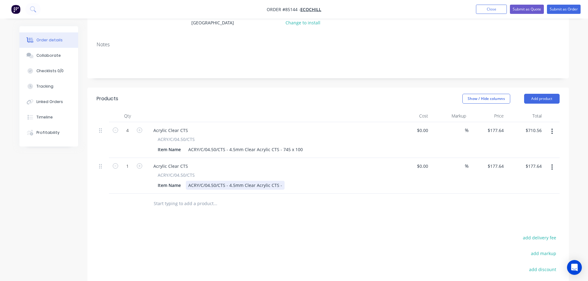
click at [281, 182] on div "ACRY/C/04.50/CTS - 4.5mm Clear Acrylic CTS -" at bounding box center [235, 185] width 99 height 9
click at [300, 145] on div "ACRY/C/04.50/CTS - 4.5mm Clear Acrylic CTS - 745 x 100" at bounding box center [245, 149] width 119 height 9
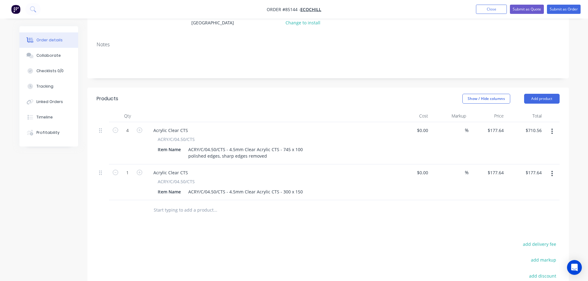
click at [280, 165] on div "Acrylic Clear CTS ACRY/C/04.50/CTS Item Name ACRY/C/04.50/CTS - 4.5mm Clear Acr…" at bounding box center [269, 183] width 247 height 36
drag, startPoint x: 273, startPoint y: 150, endPoint x: 140, endPoint y: 156, distance: 133.2
click at [140, 156] on div "4 Acrylic Clear CTS ACRY/C/04.50/CTS Item Name ACRY/C/04.50/CTS - 4.5mm Clear A…" at bounding box center [328, 143] width 463 height 42
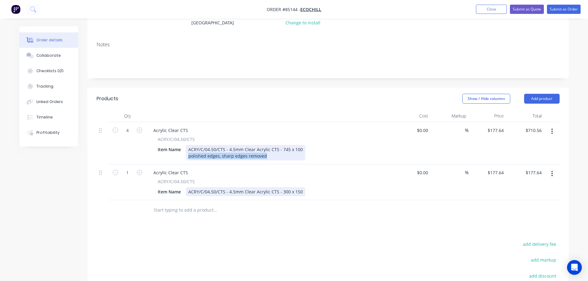
copy div "polished edges, sharp edges removed"
click at [301, 187] on div "ACRY/C/04.50/CTS - 4.5mm Clear Acrylic CTS - 300 x 150" at bounding box center [245, 191] width 119 height 9
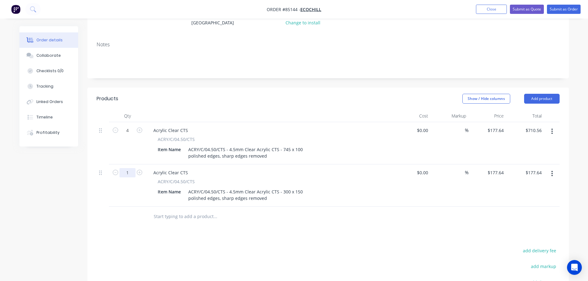
click at [127, 168] on input "1" at bounding box center [127, 172] width 16 height 9
type input "6"
type input "$1,065.84"
click at [199, 218] on div at bounding box center [257, 217] width 222 height 20
click at [489, 126] on div "177.64 177.64" at bounding box center [496, 130] width 19 height 9
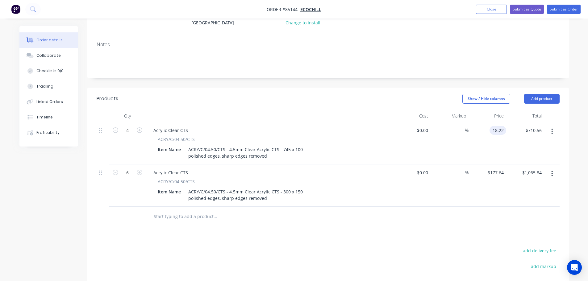
type input "$18.22"
type input "$72.88"
click at [499, 153] on div "$18.22 18.22" at bounding box center [488, 143] width 38 height 42
click at [494, 168] on input "177.64" at bounding box center [496, 172] width 19 height 9
type input "$10.20"
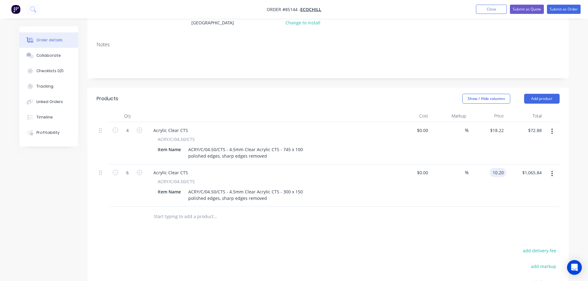
type input "$61.20"
click at [492, 185] on div "$10.20 $10.20" at bounding box center [488, 186] width 38 height 42
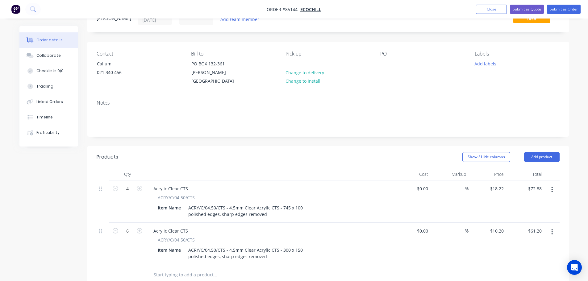
scroll to position [0, 0]
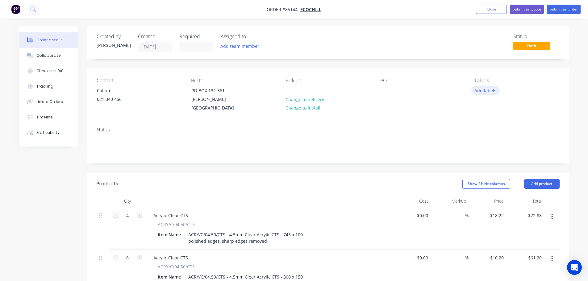
click at [497, 88] on button "Add labels" at bounding box center [485, 90] width 28 height 8
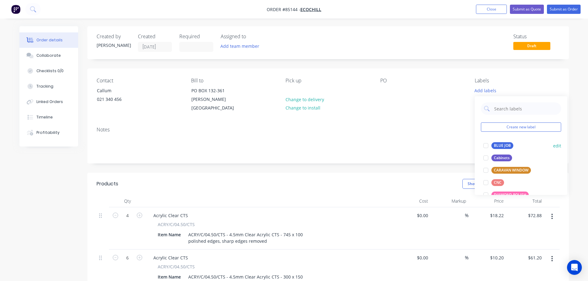
click at [493, 144] on div "BLUE JOB" at bounding box center [502, 145] width 22 height 7
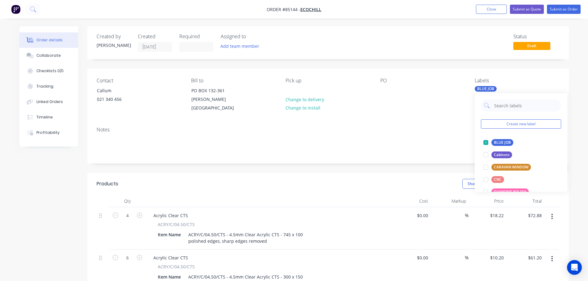
click at [289, 86] on div "Pick up Change to delivery Change to install" at bounding box center [328, 95] width 85 height 35
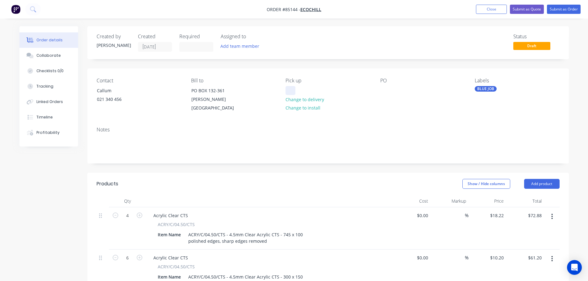
click at [290, 89] on div at bounding box center [291, 90] width 10 height 9
click at [562, 9] on button "Submit as Order" at bounding box center [564, 9] width 34 height 9
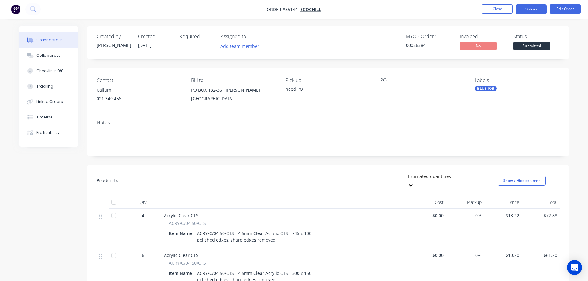
click at [526, 9] on button "Options" at bounding box center [531, 9] width 31 height 10
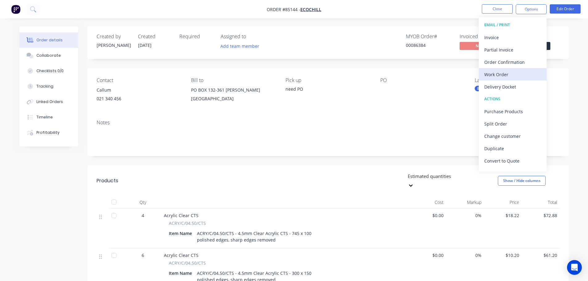
click at [504, 72] on div "Work Order" at bounding box center [512, 74] width 57 height 9
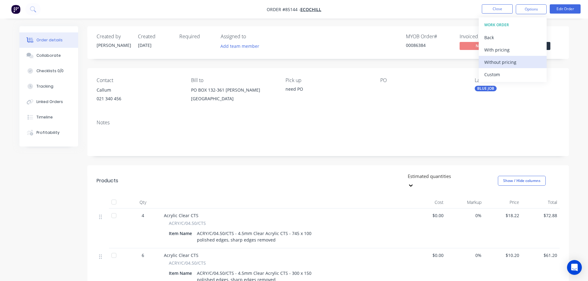
click at [506, 61] on div "Without pricing" at bounding box center [512, 62] width 57 height 9
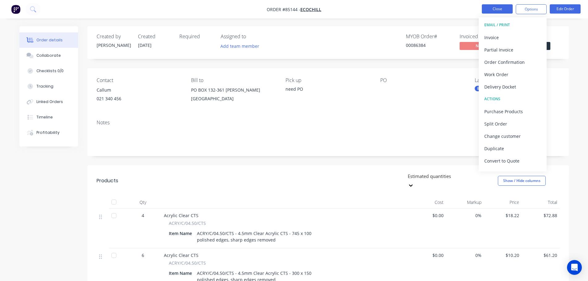
click at [506, 9] on button "Close" at bounding box center [497, 8] width 31 height 9
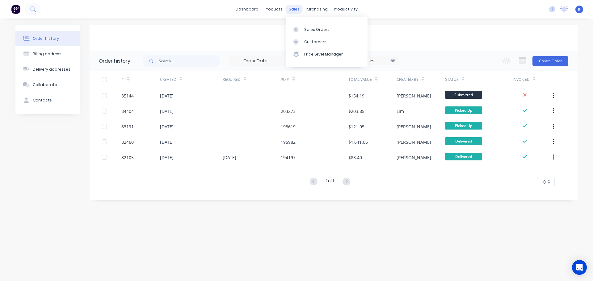
click at [296, 7] on div "sales" at bounding box center [294, 9] width 17 height 9
click at [310, 31] on div "Sales Orders" at bounding box center [316, 30] width 25 height 6
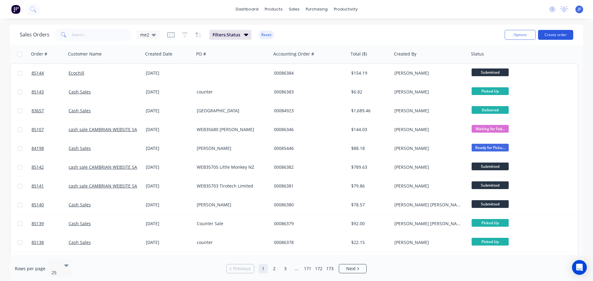
click at [562, 36] on button "Create order" at bounding box center [555, 35] width 35 height 10
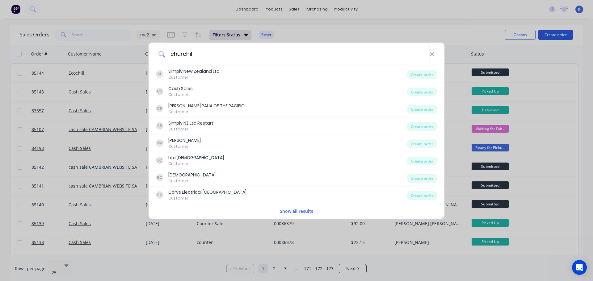
type input "[PERSON_NAME]"
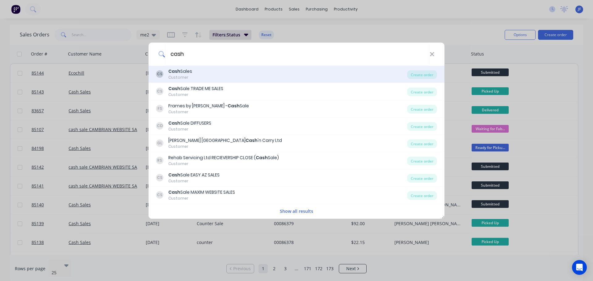
type input "cash"
click at [244, 75] on div "CS Cash Sales Customer" at bounding box center [281, 74] width 251 height 12
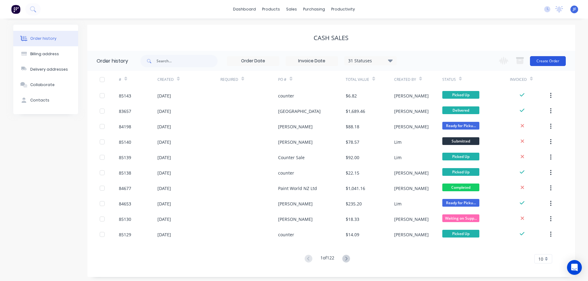
click at [546, 59] on button "Create Order" at bounding box center [548, 61] width 36 height 10
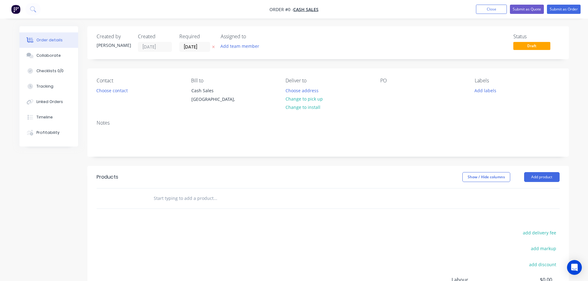
click at [214, 45] on icon "button" at bounding box center [213, 47] width 3 height 4
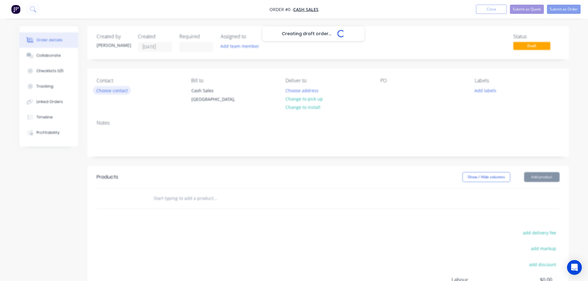
click at [123, 90] on button "Choose contact" at bounding box center [112, 90] width 38 height 8
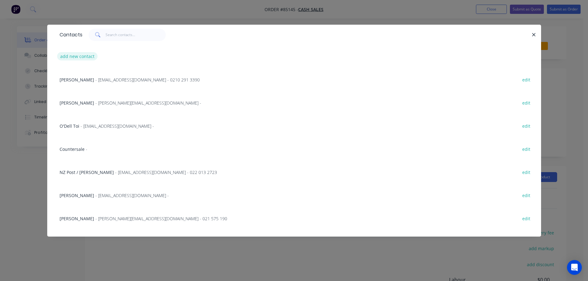
click at [90, 56] on button "add new contact" at bounding box center [77, 56] width 41 height 8
select select "NZ"
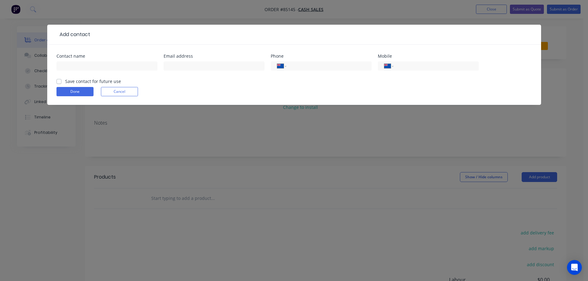
click at [86, 69] on input "text" at bounding box center [106, 65] width 101 height 9
type input "[PERSON_NAME][GEOGRAPHIC_DATA]"
click at [83, 79] on label "Save contact for future use" at bounding box center [93, 81] width 56 height 6
click at [61, 79] on input "Save contact for future use" at bounding box center [58, 81] width 5 height 6
checkbox input "true"
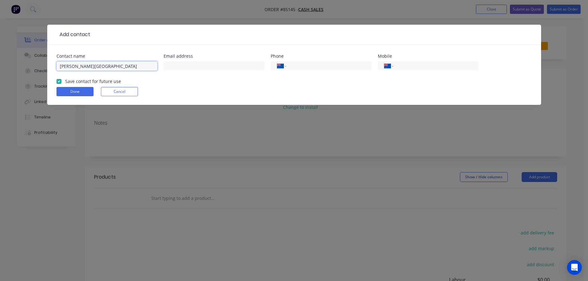
drag, startPoint x: 109, startPoint y: 64, endPoint x: 106, endPoint y: 67, distance: 4.6
click at [108, 65] on input "[PERSON_NAME][GEOGRAPHIC_DATA]" at bounding box center [106, 65] width 101 height 9
paste input "[PERSON_NAME]"
type input "[PERSON_NAME][GEOGRAPHIC_DATA] - [PERSON_NAME]"
click at [177, 66] on input "text" at bounding box center [214, 65] width 101 height 9
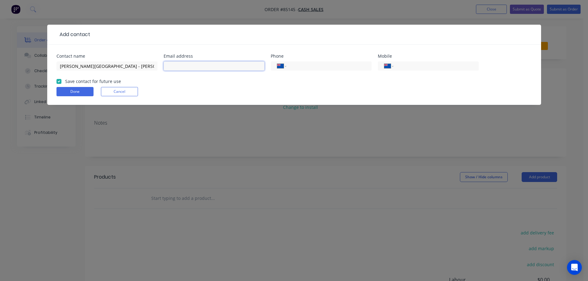
paste input "[EMAIL_ADDRESS][DOMAIN_NAME]"
type input "[EMAIL_ADDRESS][DOMAIN_NAME]"
click at [412, 63] on input "tel" at bounding box center [435, 66] width 74 height 7
paste input "0210 213 8764"
type input "0210 213 8764"
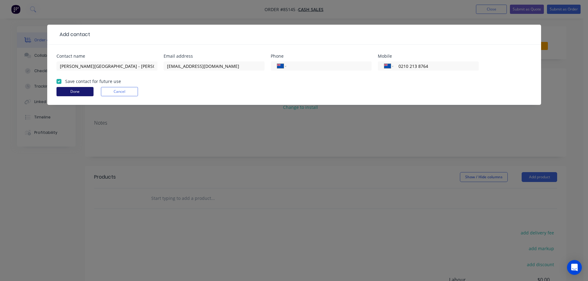
click at [69, 92] on button "Done" at bounding box center [74, 91] width 37 height 9
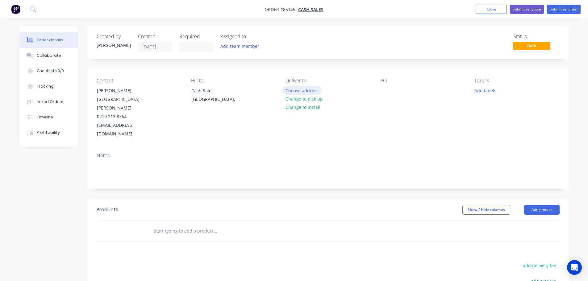
click at [291, 94] on button "Choose address" at bounding box center [302, 90] width 40 height 8
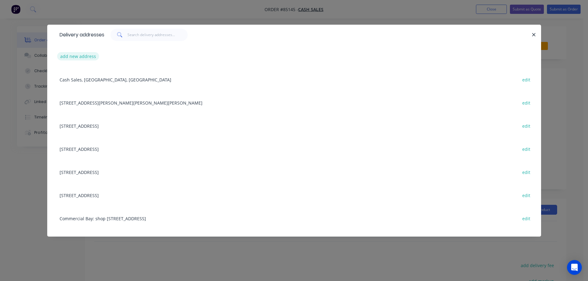
click at [86, 56] on button "add new address" at bounding box center [78, 56] width 42 height 8
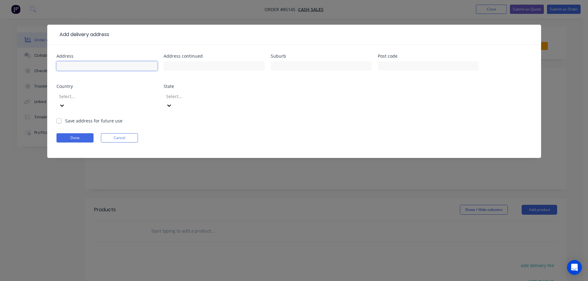
click at [87, 68] on input "text" at bounding box center [106, 65] width 101 height 9
paste input "[STREET_ADDRESS]"
type input "[STREET_ADDRESS]"
click at [75, 133] on button "Done" at bounding box center [74, 137] width 37 height 9
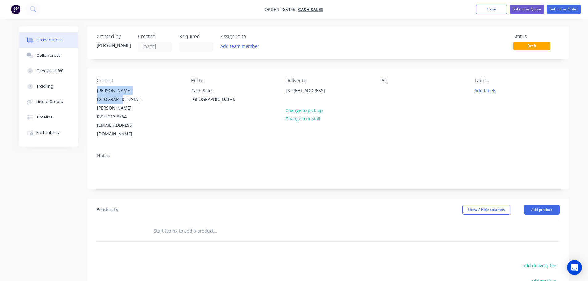
drag, startPoint x: 96, startPoint y: 88, endPoint x: 165, endPoint y: 87, distance: 69.2
click at [163, 88] on div "Contact [PERSON_NAME][GEOGRAPHIC_DATA] - [PERSON_NAME][GEOGRAPHIC_DATA] 213 876…" at bounding box center [139, 108] width 85 height 61
copy div "[PERSON_NAME][GEOGRAPHIC_DATA] -"
click at [389, 89] on div at bounding box center [385, 90] width 10 height 9
paste div
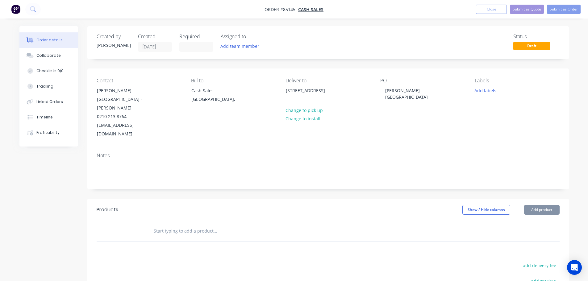
click at [190, 223] on div at bounding box center [257, 231] width 222 height 20
click at [185, 225] on input "text" at bounding box center [214, 231] width 123 height 12
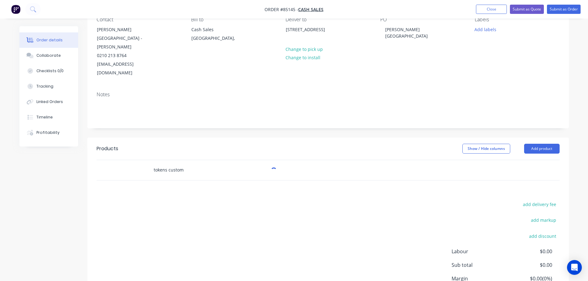
scroll to position [101, 0]
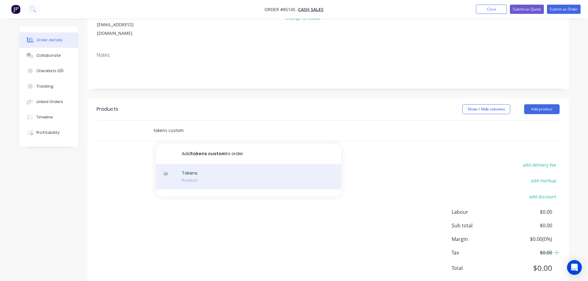
type input "tokens custom"
click at [192, 164] on div "Tokens Product" at bounding box center [248, 177] width 185 height 26
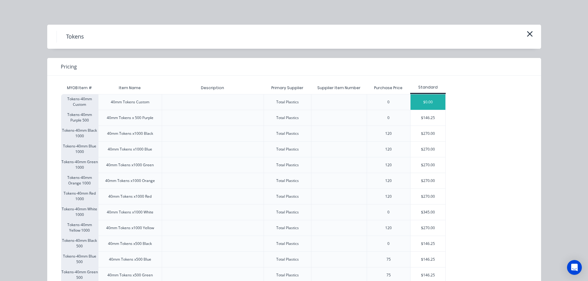
click at [422, 102] on div "$0.00" at bounding box center [428, 101] width 35 height 15
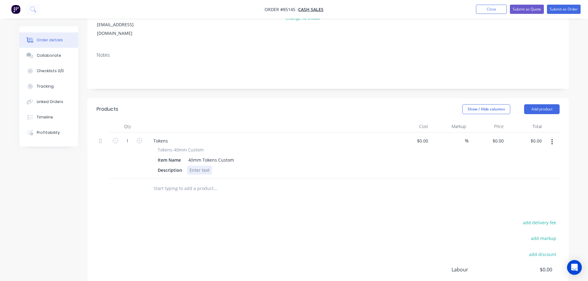
click at [195, 166] on div at bounding box center [199, 170] width 25 height 9
click at [204, 166] on div at bounding box center [199, 170] width 25 height 9
paste div
click at [219, 187] on div "Products Show / Hide columns Add product Qty Cost Markup Price Total 1 Tokens T…" at bounding box center [328, 222] width 482 height 249
click at [227, 166] on div "40mm Tokens Gold1000x pack" at bounding box center [220, 170] width 67 height 9
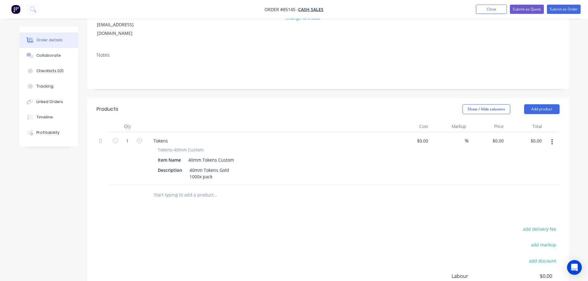
drag, startPoint x: 255, startPoint y: 199, endPoint x: 284, endPoint y: 181, distance: 34.5
click at [255, 199] on div "Products Show / Hide columns Add product Qty Cost Markup Price Total 1 Tokens T…" at bounding box center [328, 225] width 482 height 255
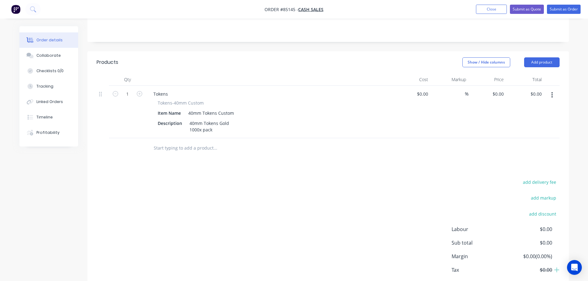
scroll to position [165, 0]
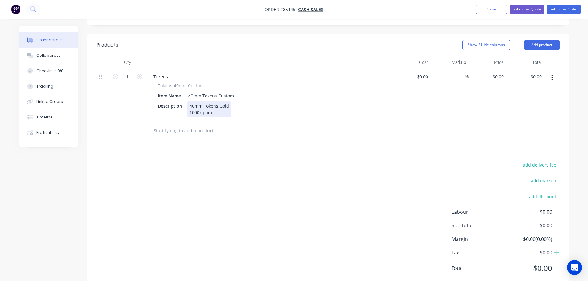
click at [220, 102] on div "40mm Tokens Gold 1000x pack" at bounding box center [209, 109] width 44 height 15
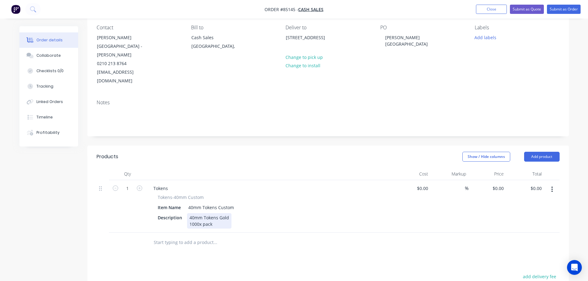
scroll to position [0, 0]
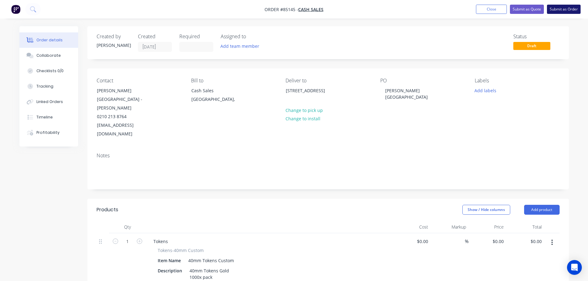
click at [560, 14] on button "Submit as Order" at bounding box center [564, 9] width 34 height 9
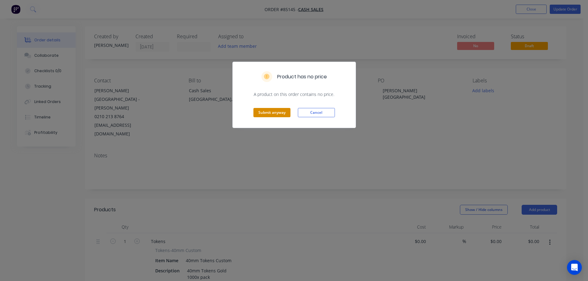
click at [278, 113] on button "Submit anyway" at bounding box center [271, 112] width 37 height 9
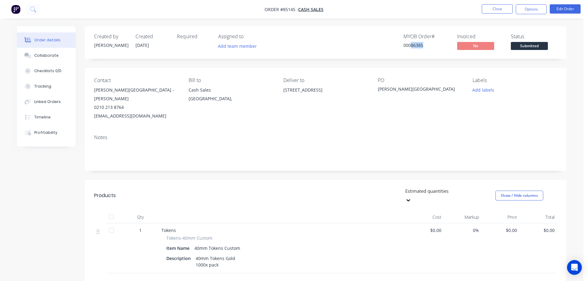
drag, startPoint x: 410, startPoint y: 46, endPoint x: 437, endPoint y: 46, distance: 26.6
click at [437, 46] on div "00086385" at bounding box center [426, 45] width 46 height 6
copy div "86385"
click at [538, 45] on span "Submitted" at bounding box center [529, 46] width 37 height 8
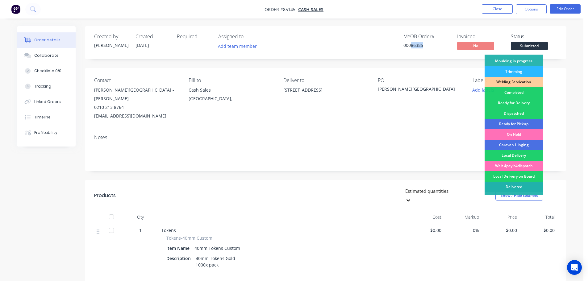
scroll to position [122, 0]
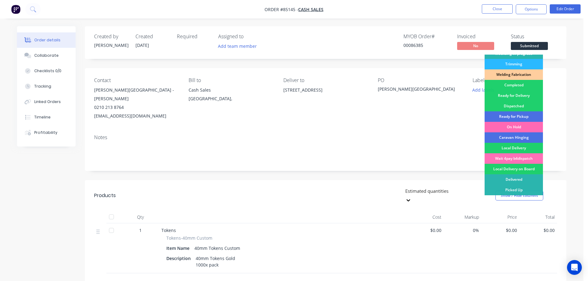
click at [508, 130] on div "On Hold" at bounding box center [514, 127] width 58 height 10
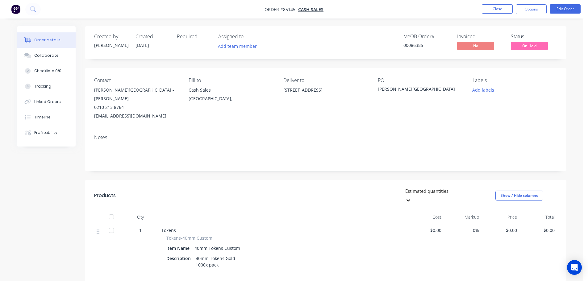
click at [448, 77] on div "PO" at bounding box center [420, 80] width 85 height 6
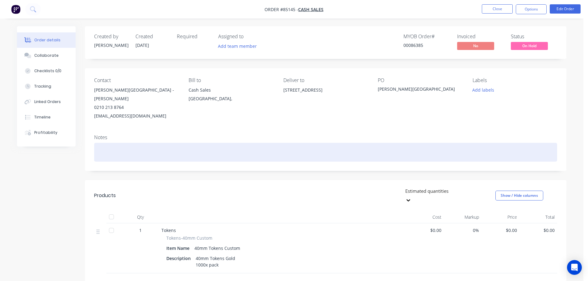
click at [222, 147] on div at bounding box center [325, 152] width 463 height 19
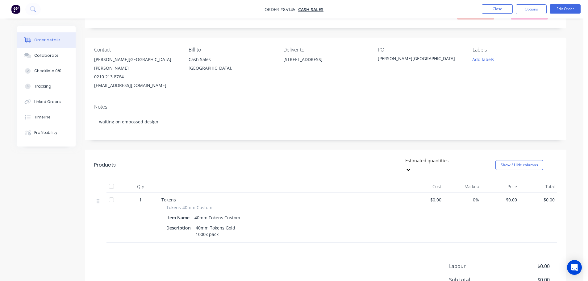
scroll to position [0, 0]
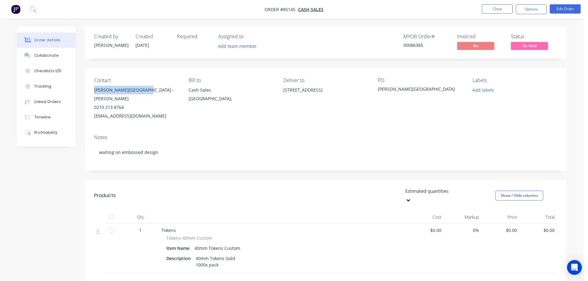
drag, startPoint x: 93, startPoint y: 90, endPoint x: 137, endPoint y: 90, distance: 44.5
click at [137, 90] on div "Contact [PERSON_NAME][GEOGRAPHIC_DATA] - [PERSON_NAME][GEOGRAPHIC_DATA] 213 876…" at bounding box center [326, 98] width 482 height 61
copy div "[PERSON_NAME][GEOGRAPHIC_DATA]"
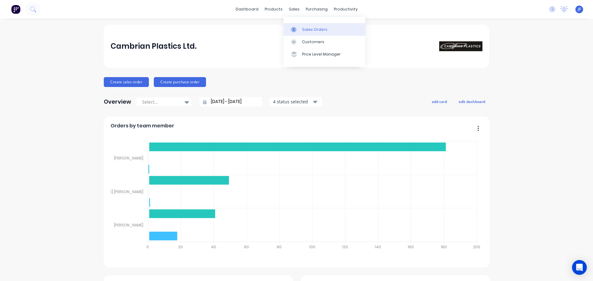
click at [300, 29] on link "Sales Orders" at bounding box center [324, 29] width 82 height 12
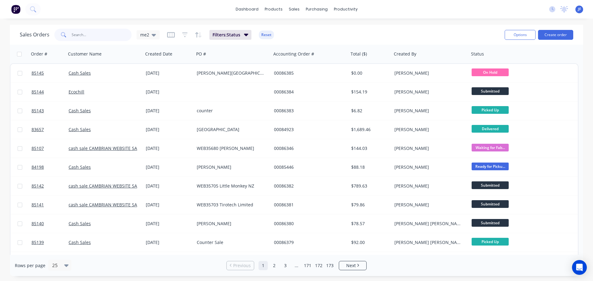
click at [119, 33] on input "text" at bounding box center [102, 35] width 60 height 12
type input "tony"
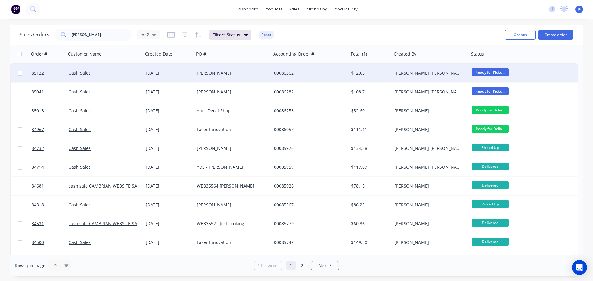
click at [196, 81] on div "Tony" at bounding box center [232, 73] width 77 height 19
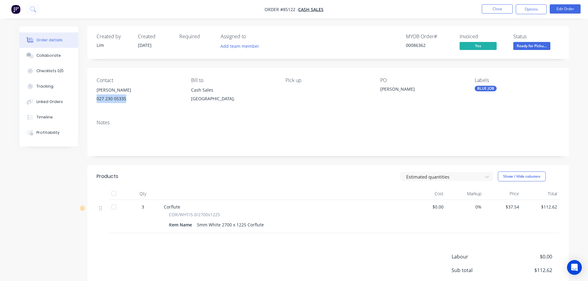
drag, startPoint x: 99, startPoint y: 98, endPoint x: 153, endPoint y: 95, distance: 53.5
click at [153, 95] on div "Contact Tony 027 230 05335 Bill to Cash Sales Auckland, Pick up PO Tony Labels …" at bounding box center [328, 91] width 482 height 47
click at [275, 111] on div "Contact Tony 027 230 05335 Bill to Cash Sales Auckland, Pick up PO Tony Labels …" at bounding box center [328, 91] width 482 height 47
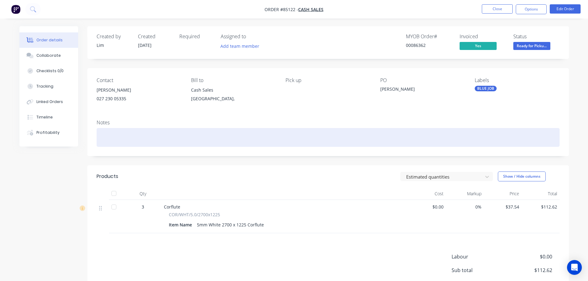
click at [151, 140] on div at bounding box center [328, 137] width 463 height 19
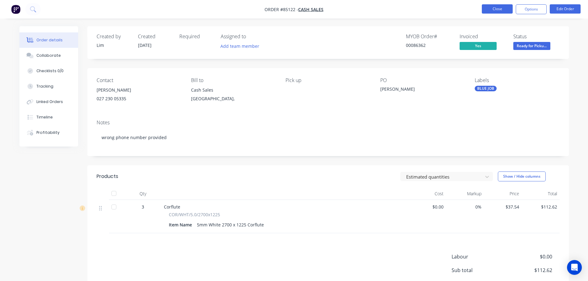
click at [506, 7] on button "Close" at bounding box center [497, 8] width 31 height 9
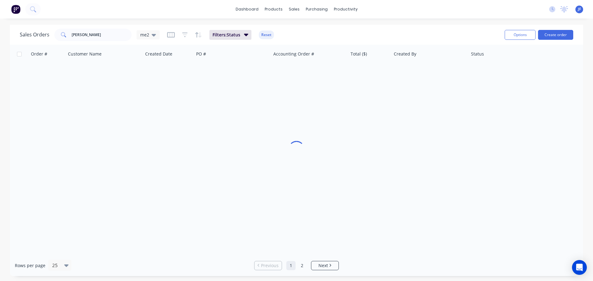
click at [317, 26] on div "Sales Orders tony me2 Filters: Status Reset Options Create order" at bounding box center [296, 35] width 573 height 20
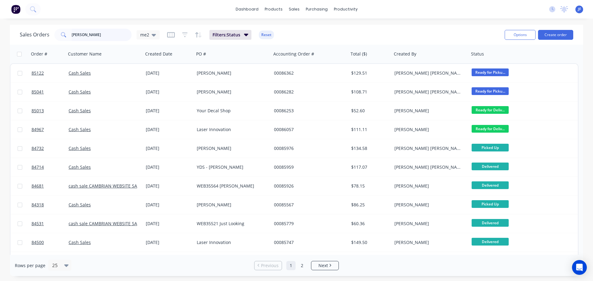
click at [87, 29] on input "tony" at bounding box center [102, 35] width 60 height 12
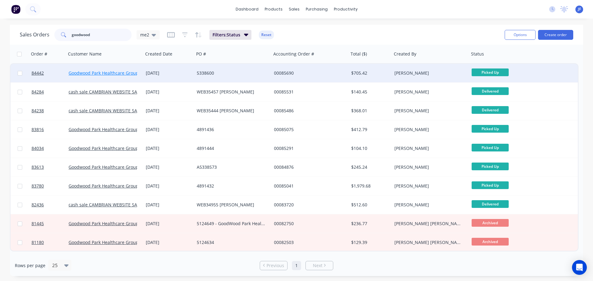
type input "goodwood"
click at [102, 72] on link "Goodwood Park Healthcare Group Ltd" at bounding box center [108, 73] width 78 height 6
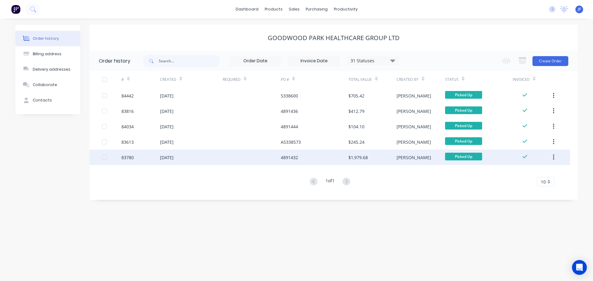
click at [308, 155] on div "4891432" at bounding box center [315, 157] width 68 height 15
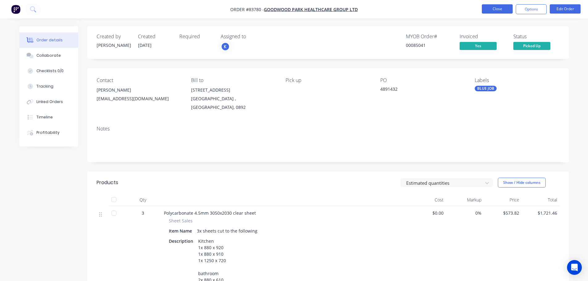
click at [495, 8] on button "Close" at bounding box center [497, 8] width 31 height 9
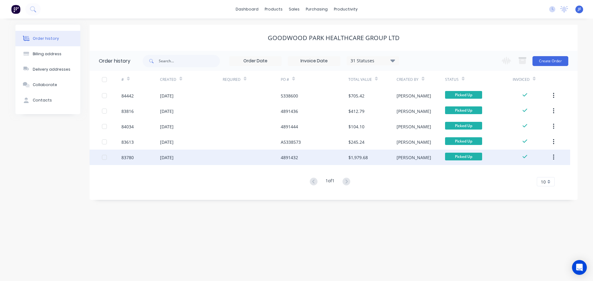
click at [379, 157] on div "$1,979.68" at bounding box center [372, 157] width 48 height 15
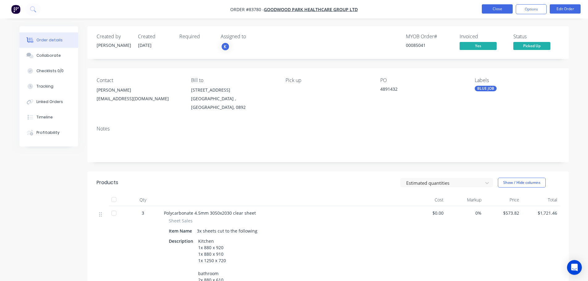
click at [494, 10] on button "Close" at bounding box center [497, 8] width 31 height 9
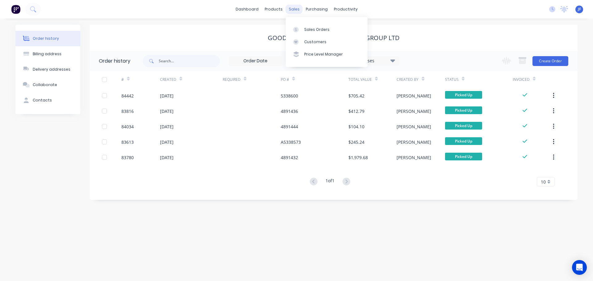
click at [299, 10] on div "sales" at bounding box center [294, 9] width 17 height 9
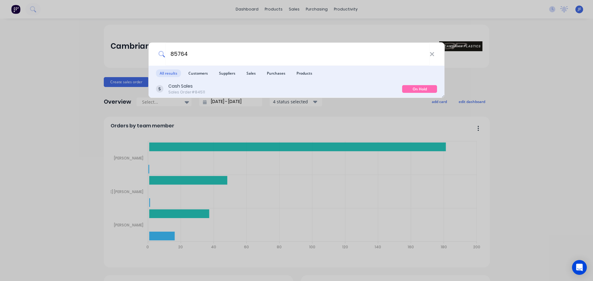
type input "85764"
click at [312, 89] on div "Cash Sales Sales Order #84511" at bounding box center [279, 89] width 246 height 12
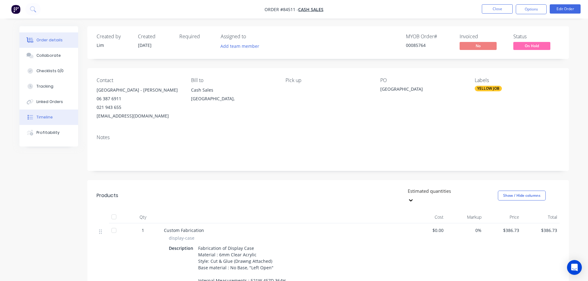
click at [49, 120] on button "Timeline" at bounding box center [48, 117] width 59 height 15
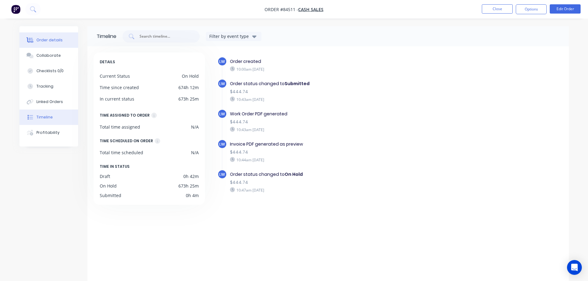
click at [55, 40] on div "Order details" at bounding box center [49, 40] width 26 height 6
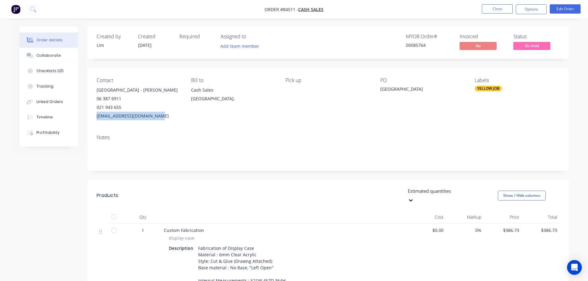
drag, startPoint x: 180, startPoint y: 122, endPoint x: 185, endPoint y: 121, distance: 5.3
click at [185, 121] on div "Contact National Army Museum - Nathan Lauridsen 06 387 6911 021 943 655 nathanl…" at bounding box center [328, 98] width 482 height 61
copy div "nathanlauridsen@icloud.com"
click at [189, 71] on div "Contact National Army Museum - Nathan Lauridsen 06 387 6911 021 943 655 nathanl…" at bounding box center [328, 98] width 482 height 61
click at [295, 73] on div "Contact National Army Museum - Nathan Lauridsen 06 387 6911 021 943 655 nathanl…" at bounding box center [328, 98] width 482 height 61
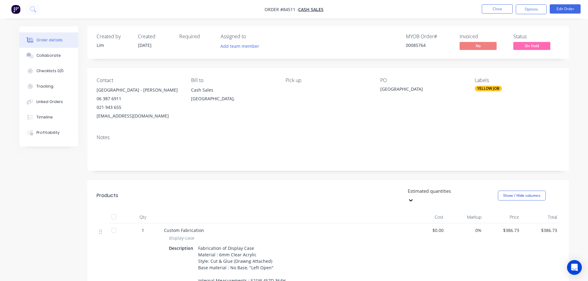
click at [206, 83] on div "Bill to Cash Sales Auckland," at bounding box center [233, 98] width 85 height 43
click at [522, 9] on button "Options" at bounding box center [531, 9] width 31 height 10
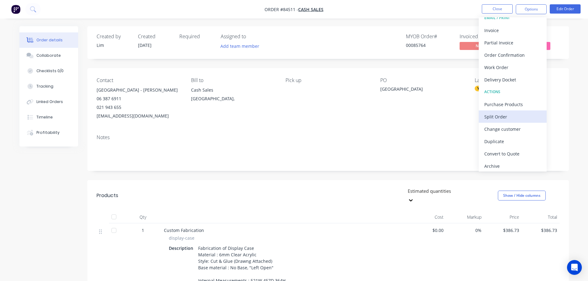
scroll to position [9, 0]
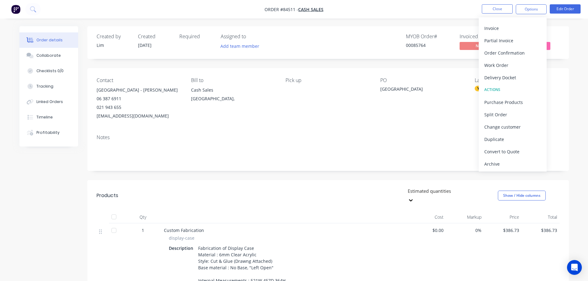
click at [345, 56] on div "Created by Lim Created 10/09/25 Required Assigned to Add team member MYOB Order…" at bounding box center [328, 42] width 482 height 33
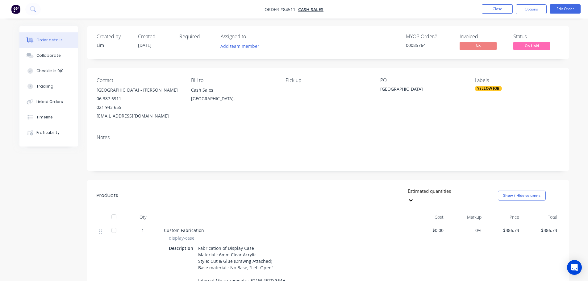
drag, startPoint x: 140, startPoint y: 64, endPoint x: 153, endPoint y: 62, distance: 12.6
click at [140, 64] on div "Created by Lim Created 10/09/25 Required Assigned to Add team member MYOB Order…" at bounding box center [328, 237] width 482 height 422
click at [537, 10] on button "Options" at bounding box center [531, 9] width 31 height 10
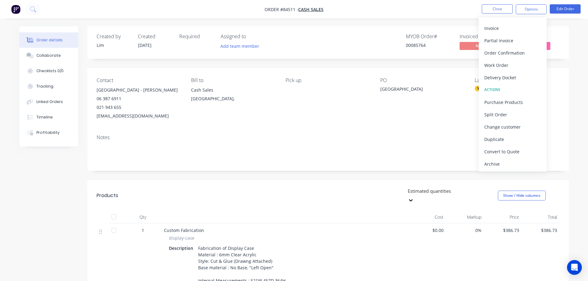
click at [189, 55] on div "Created by Lim Created 10/09/25 Required Assigned to Add team member MYOB Order…" at bounding box center [328, 42] width 482 height 33
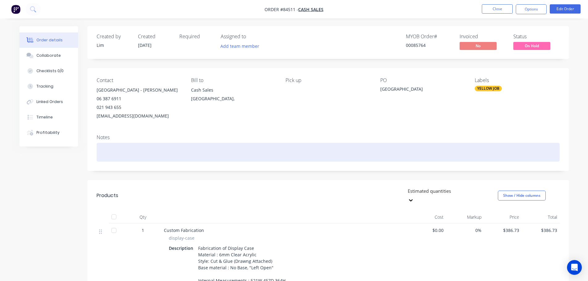
click at [160, 162] on div at bounding box center [328, 152] width 463 height 19
